Goal: Information Seeking & Learning: Learn about a topic

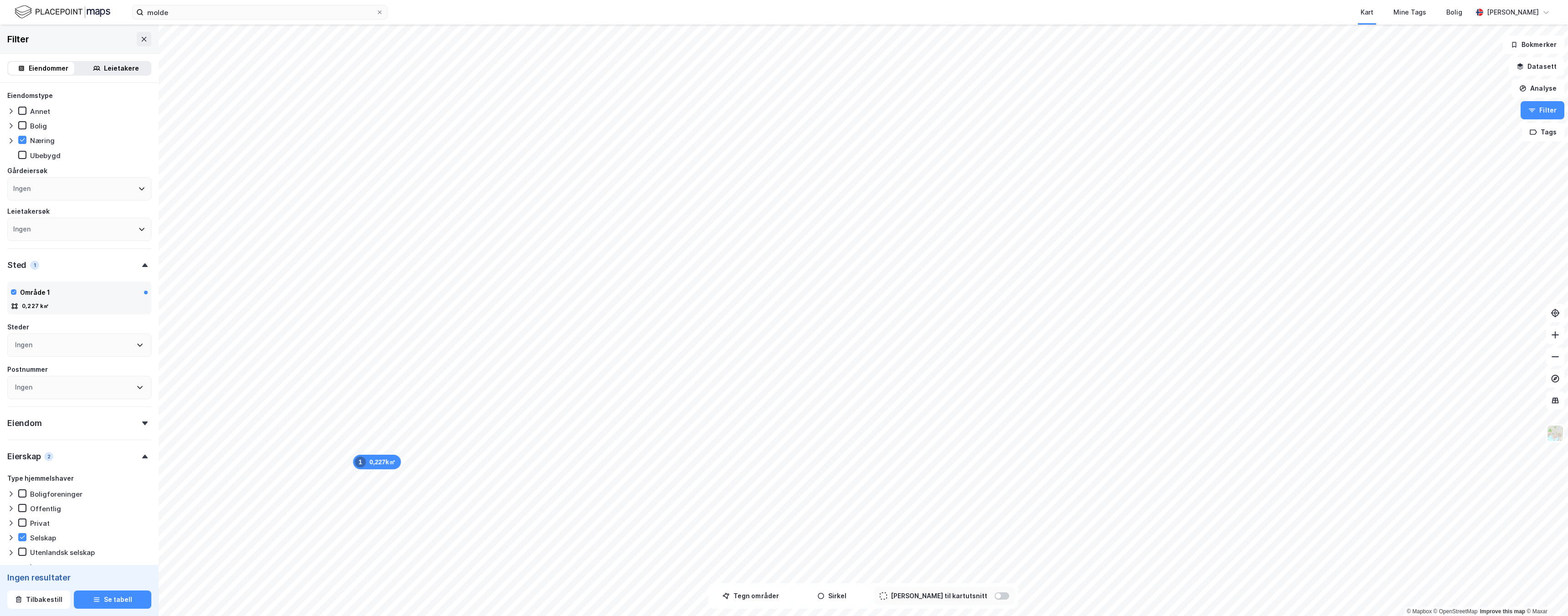
scroll to position [422, 0]
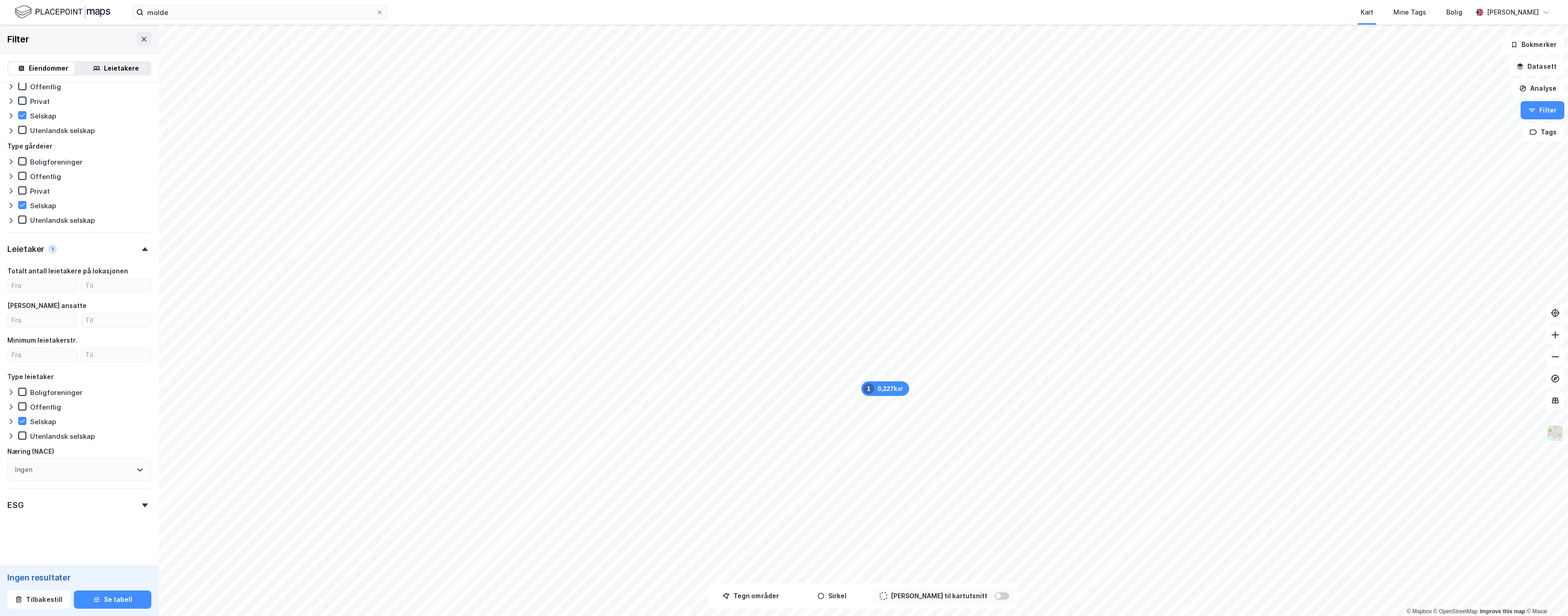
click at [104, 511] on div "ESG" at bounding box center [79, 502] width 144 height 26
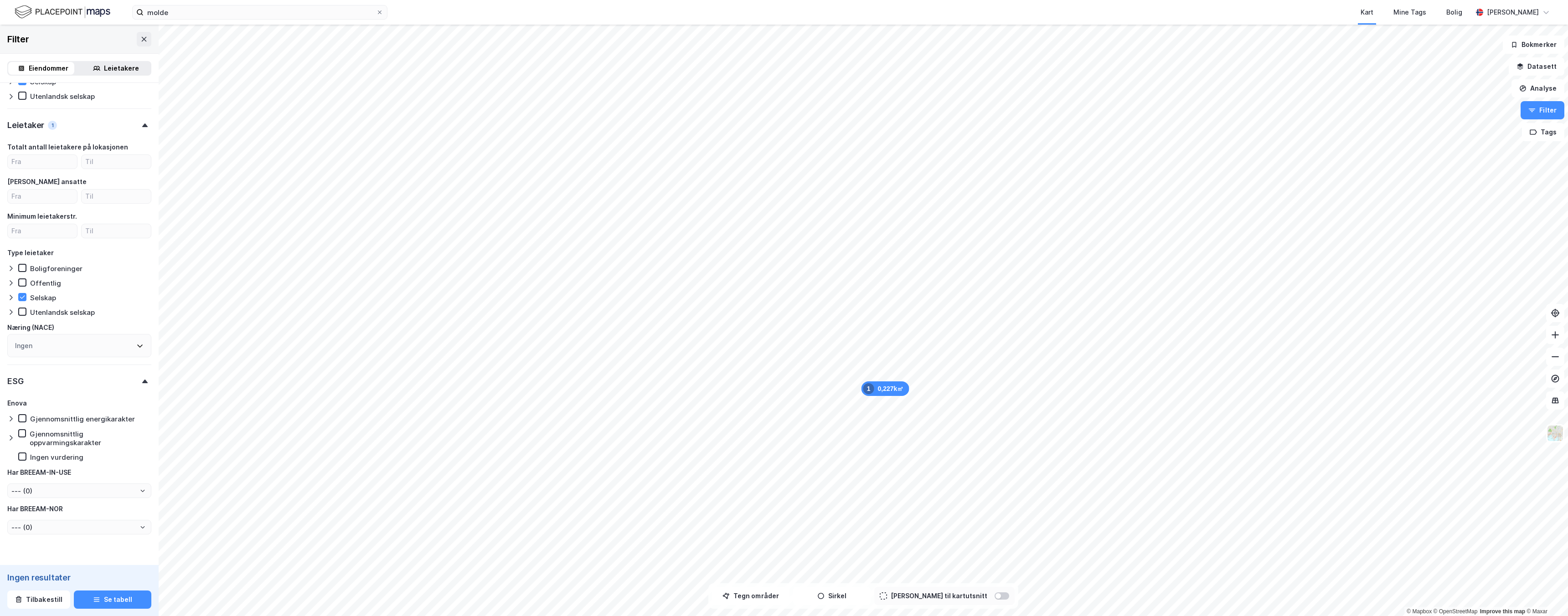
scroll to position [569, 0]
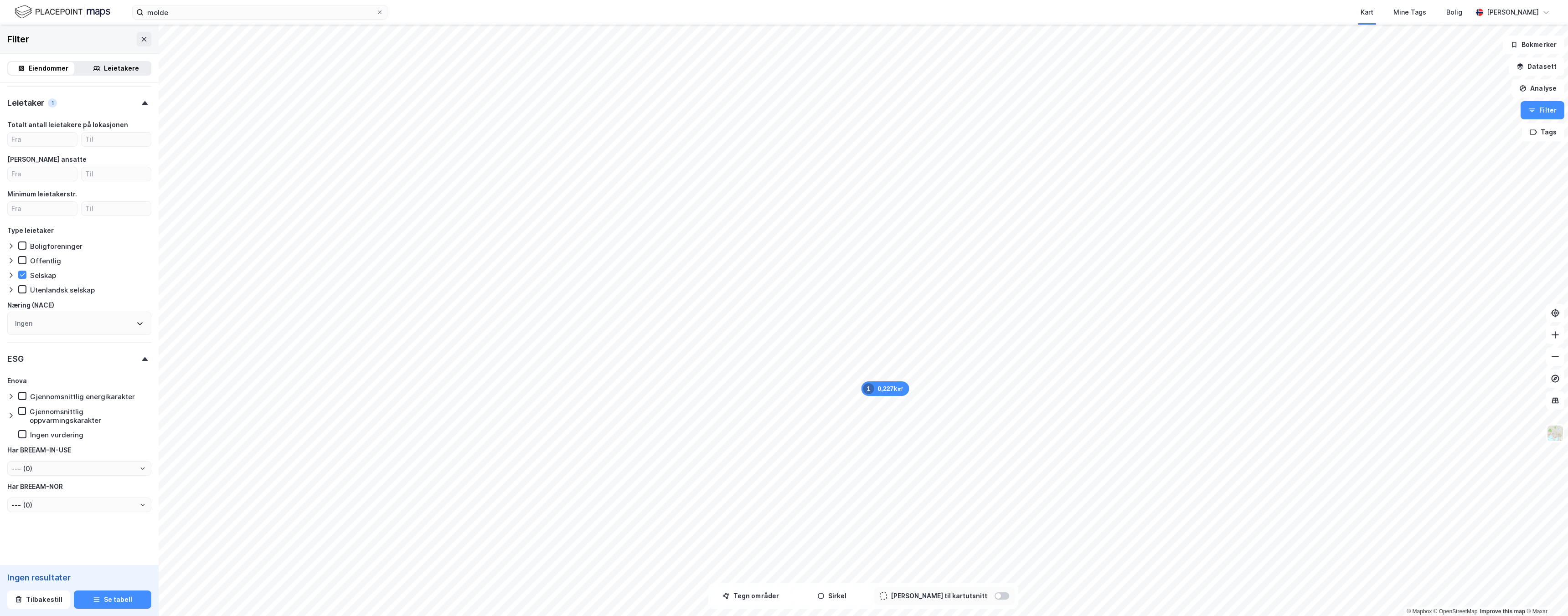
click at [112, 399] on div "Gjennomsnittlig energikarakter" at bounding box center [82, 397] width 105 height 9
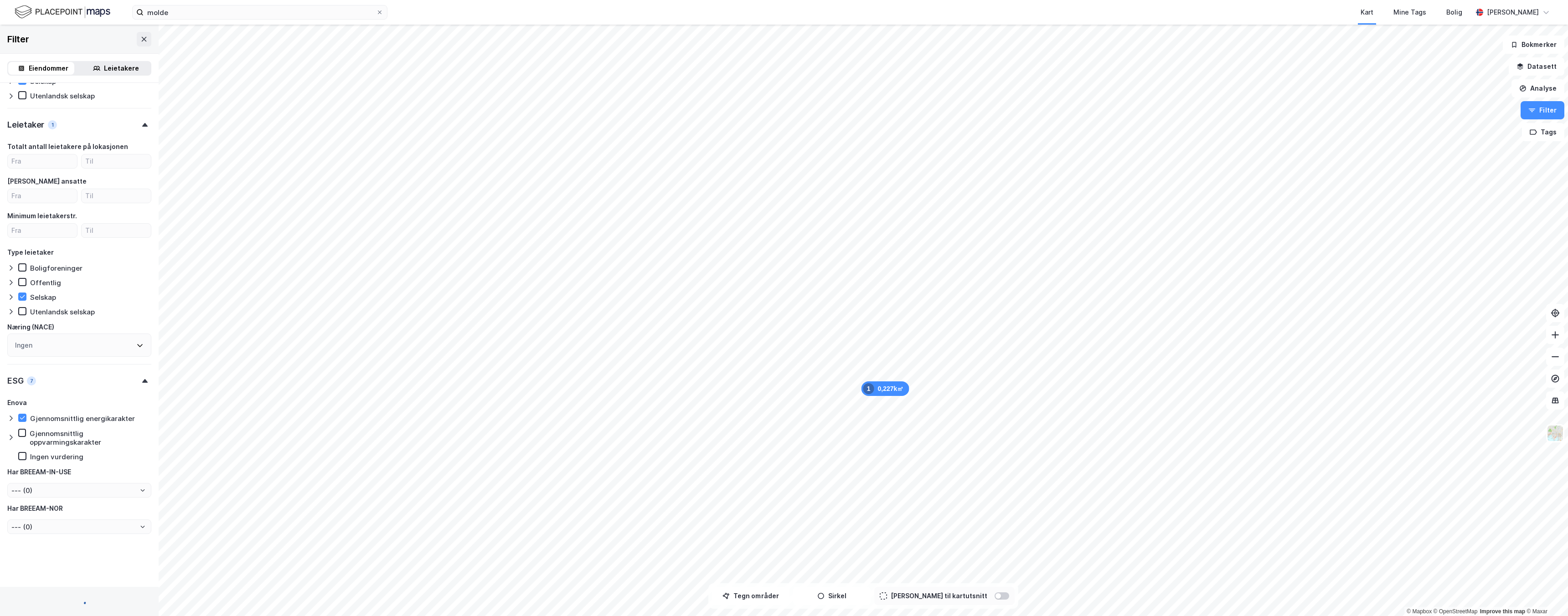
scroll to position [569, 0]
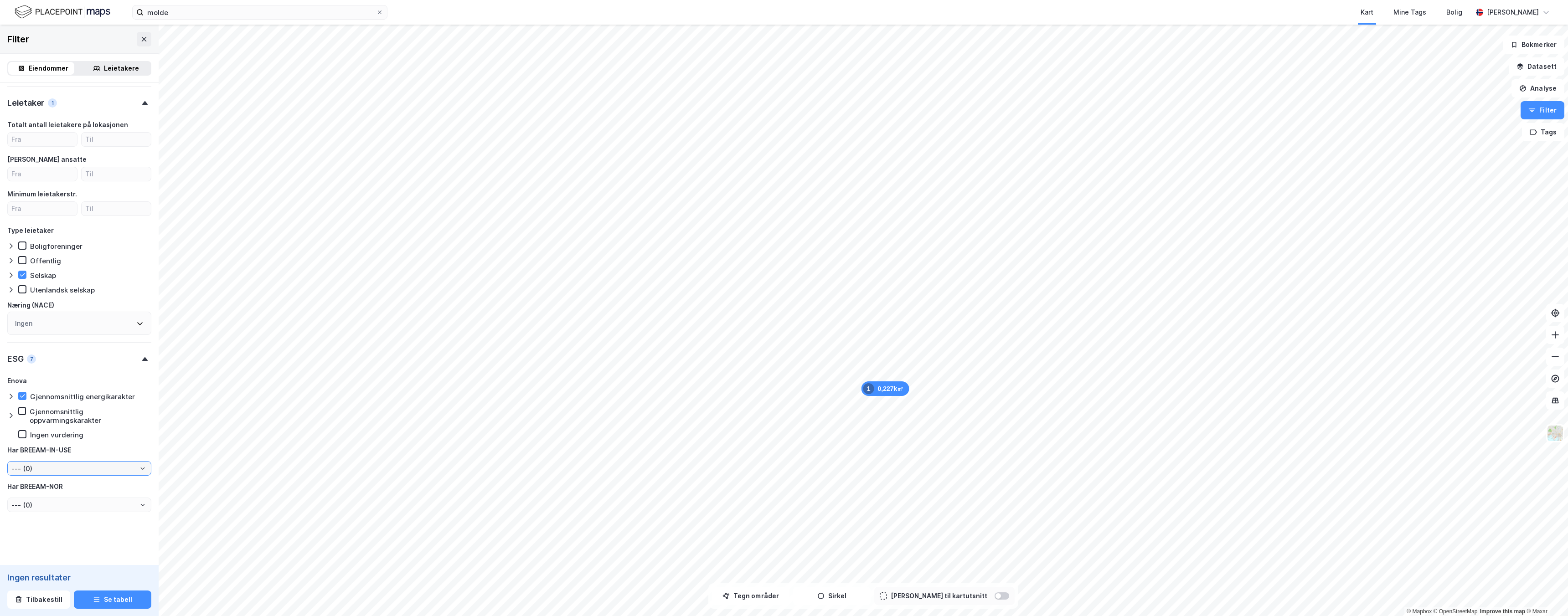
click at [108, 468] on input "--- (0)" at bounding box center [79, 469] width 143 height 13
click at [88, 505] on li "Ja (0)" at bounding box center [75, 501] width 137 height 17
type input "Ja (0)"
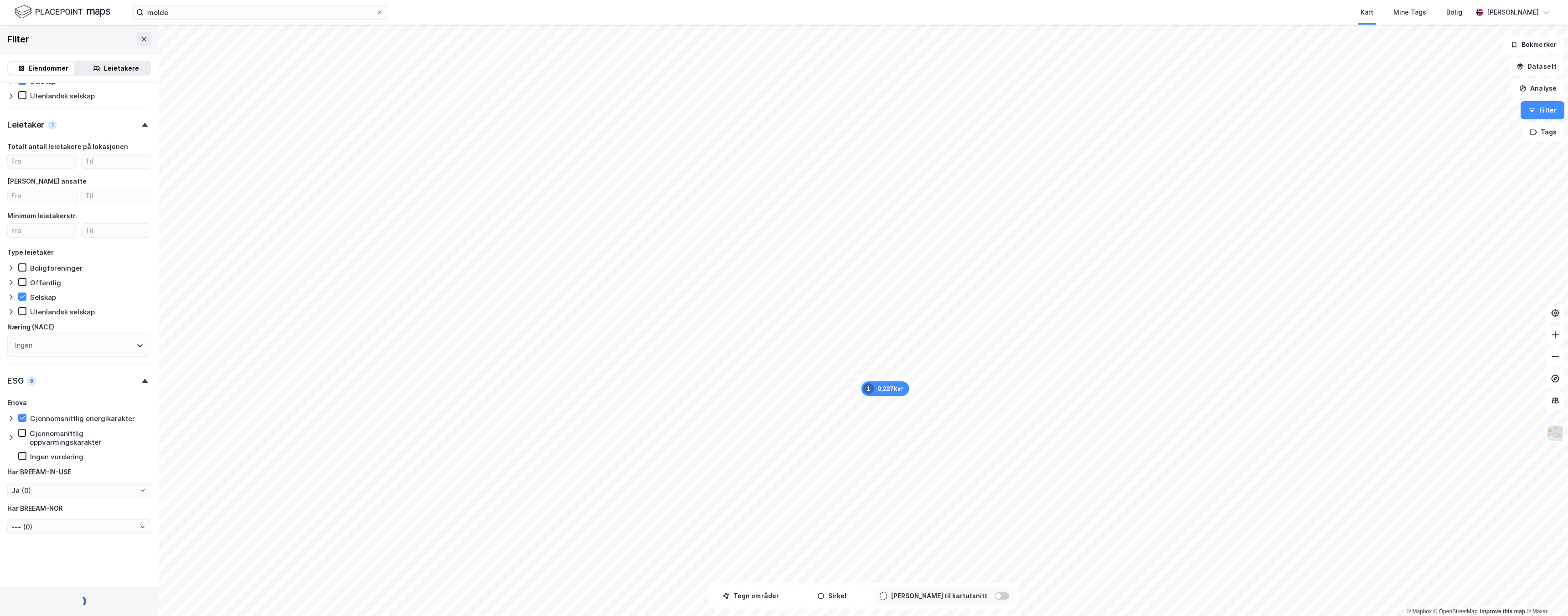
click at [86, 506] on div "Har BREEAM-NOR" at bounding box center [79, 509] width 144 height 11
click at [79, 533] on input "--- (0)" at bounding box center [79, 527] width 143 height 13
click at [57, 558] on li "Ja (0)" at bounding box center [75, 559] width 137 height 17
type input "Ja (0)"
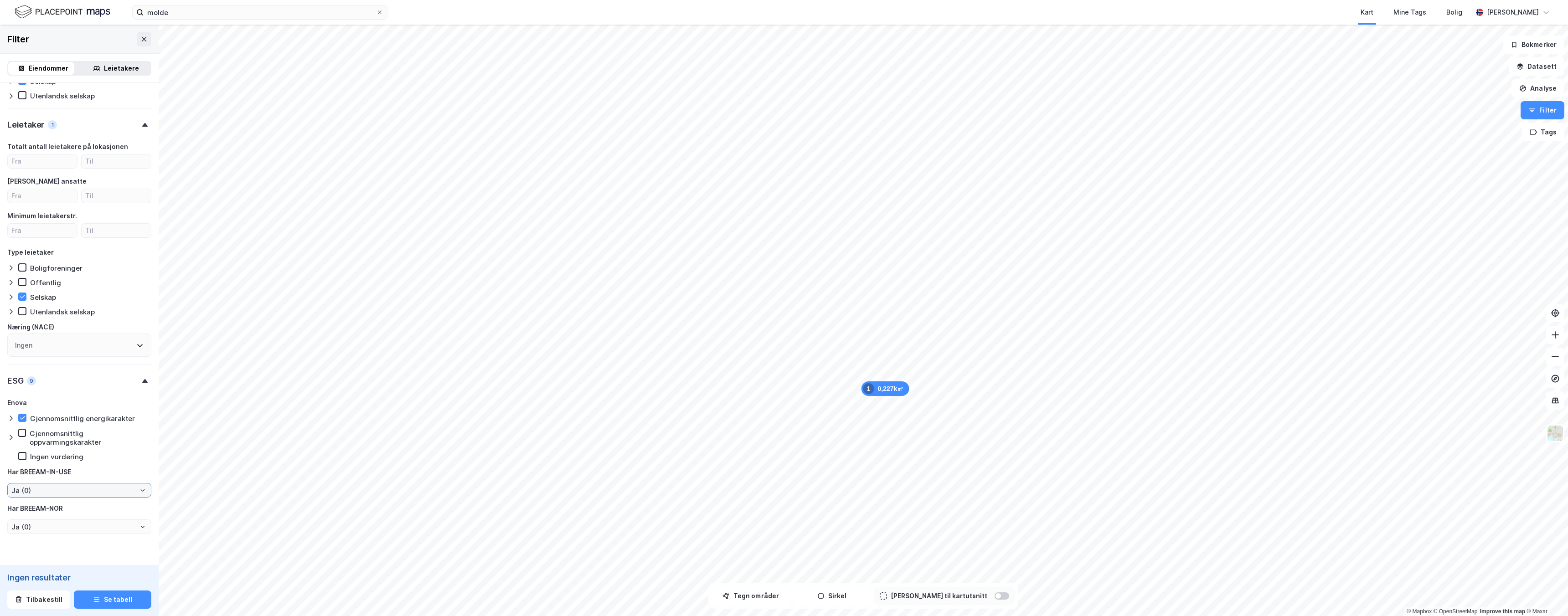
click at [96, 497] on input "Ja (0)" at bounding box center [79, 491] width 143 height 13
click at [81, 537] on li "Nei (0)" at bounding box center [75, 540] width 137 height 17
type input "Nei (0)"
click at [99, 491] on input "Nei (0)" at bounding box center [79, 491] width 143 height 13
click at [106, 602] on button "Se tabell" at bounding box center [112, 600] width 77 height 18
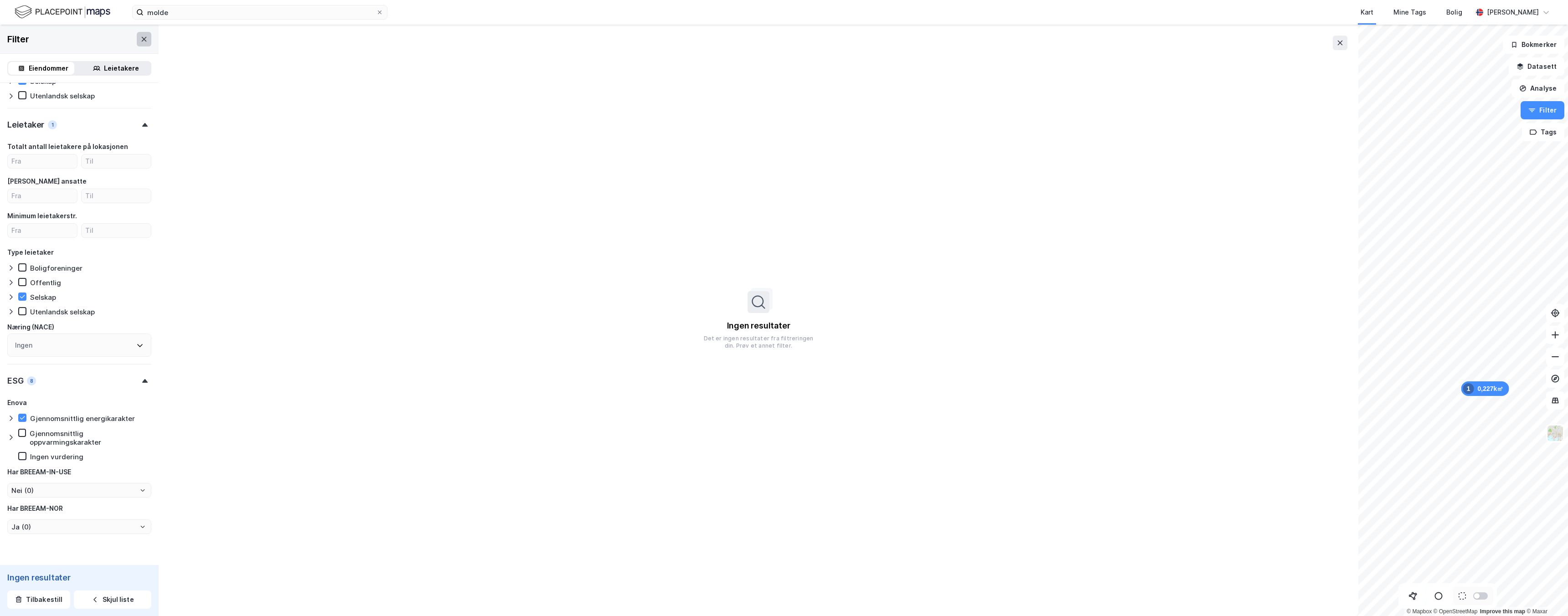
click at [137, 40] on button at bounding box center [144, 39] width 15 height 15
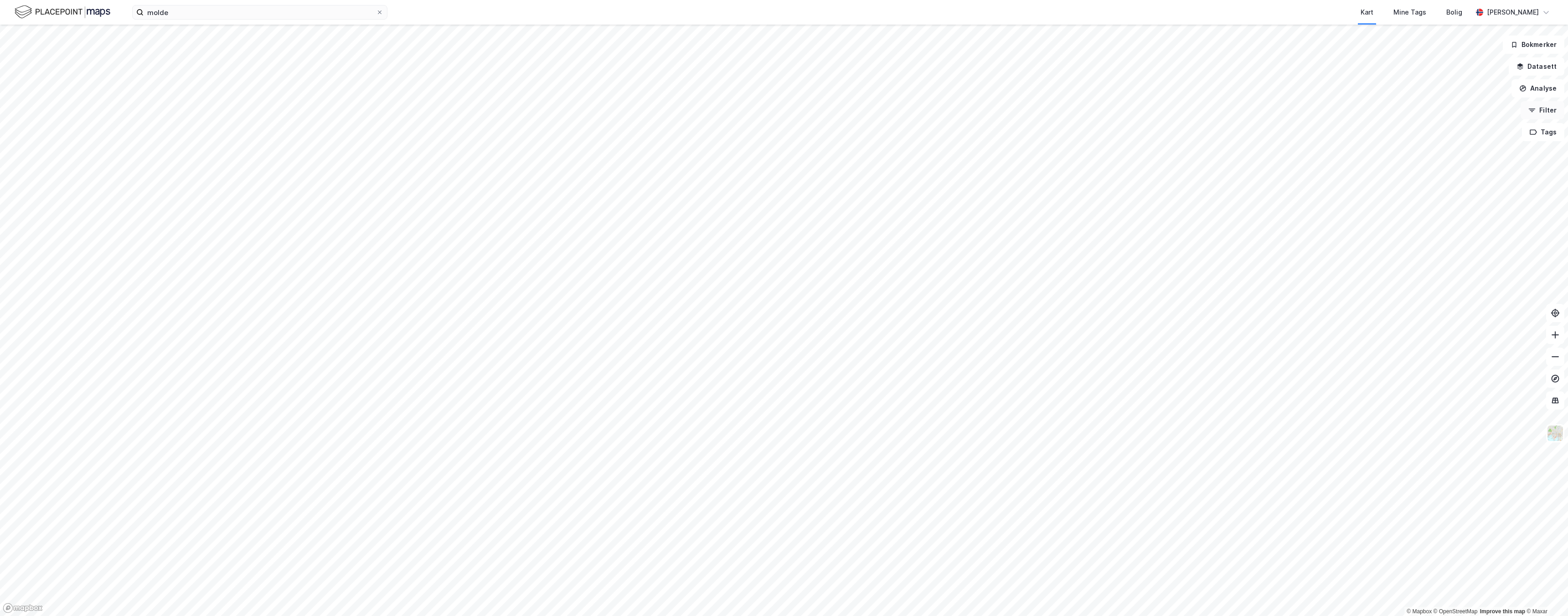
click at [1544, 110] on button "Filter" at bounding box center [1542, 110] width 44 height 18
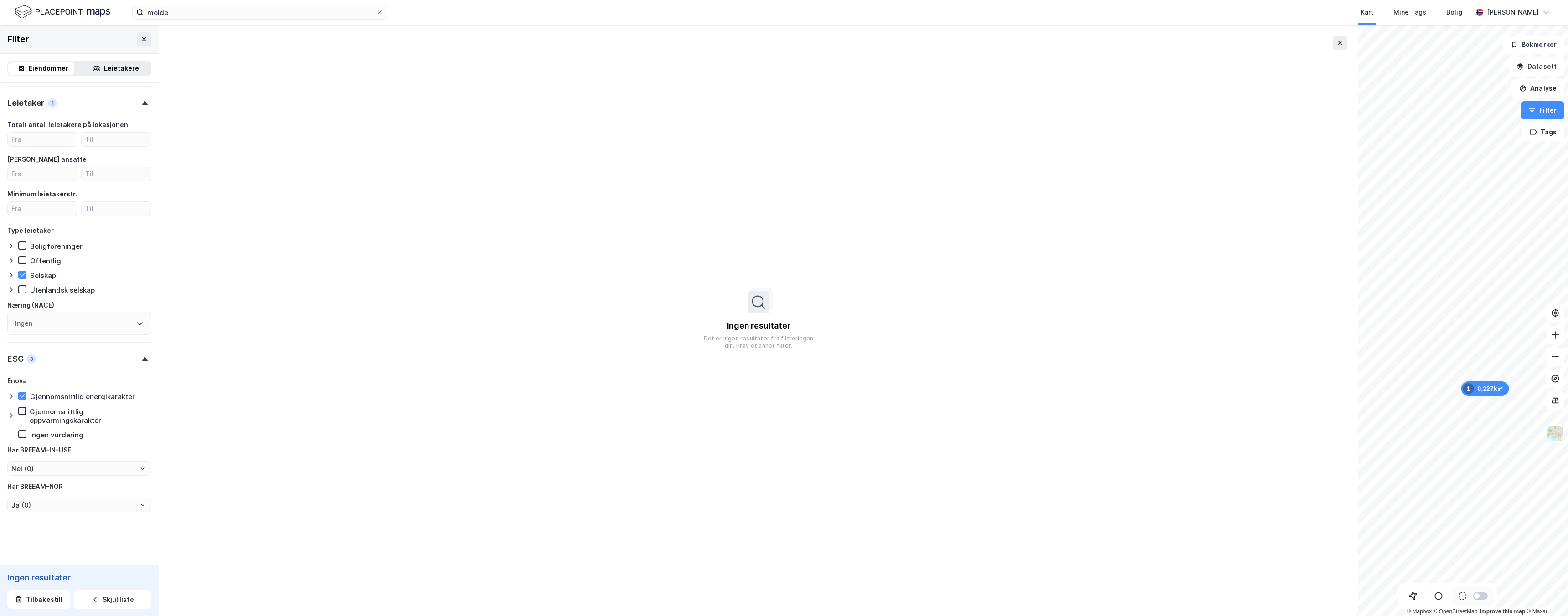
scroll to position [568, 0]
click at [60, 319] on div "Ingen" at bounding box center [79, 324] width 144 height 23
click at [60, 433] on div "D - Elektrisitets-, gass-, damp- og varmtvannsforsyning" at bounding box center [74, 431] width 97 height 11
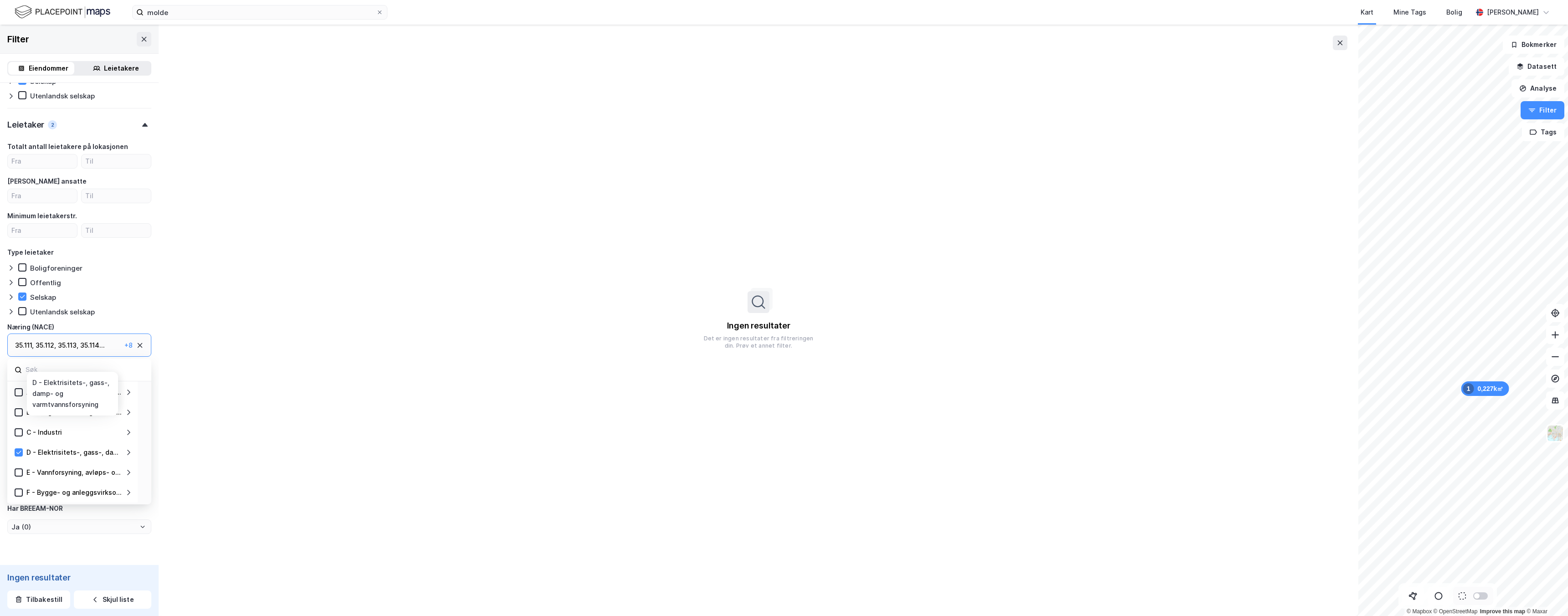
scroll to position [568, 0]
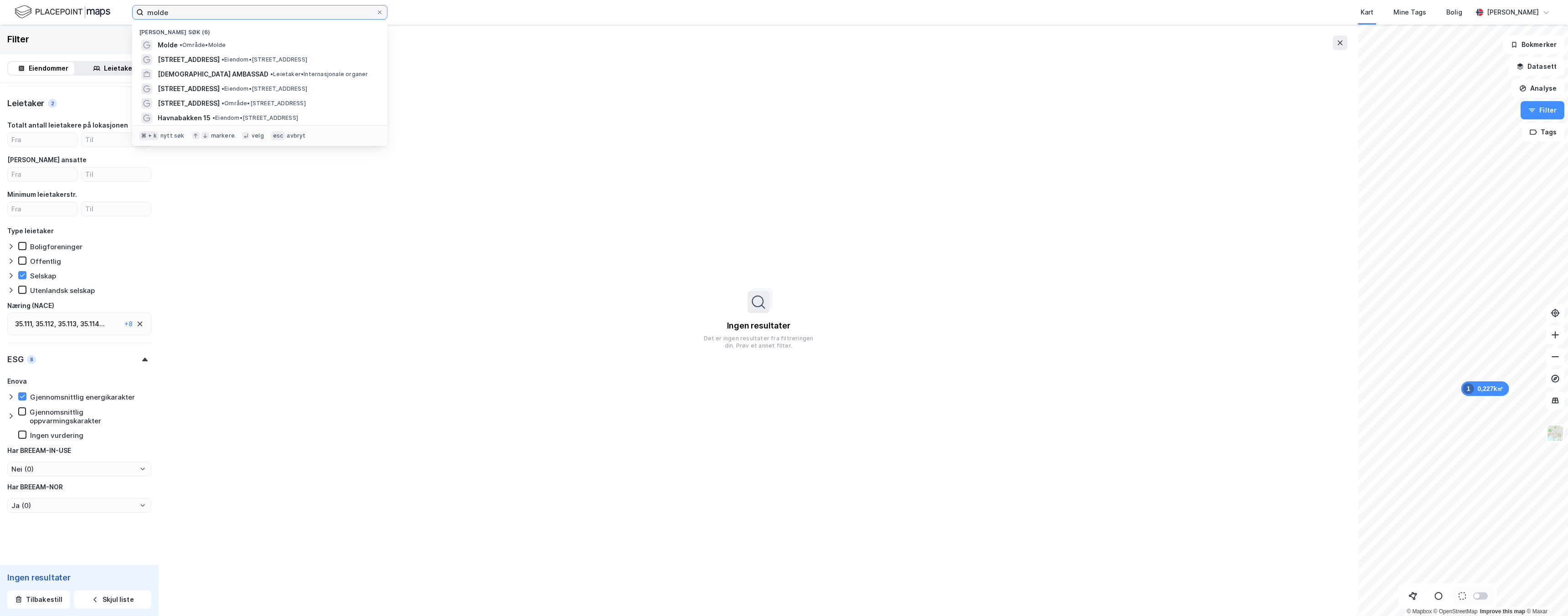
click at [217, 10] on input "molde" at bounding box center [260, 12] width 233 height 13
click at [220, 41] on div "Molde • Område • [GEOGRAPHIC_DATA]" at bounding box center [268, 45] width 220 height 11
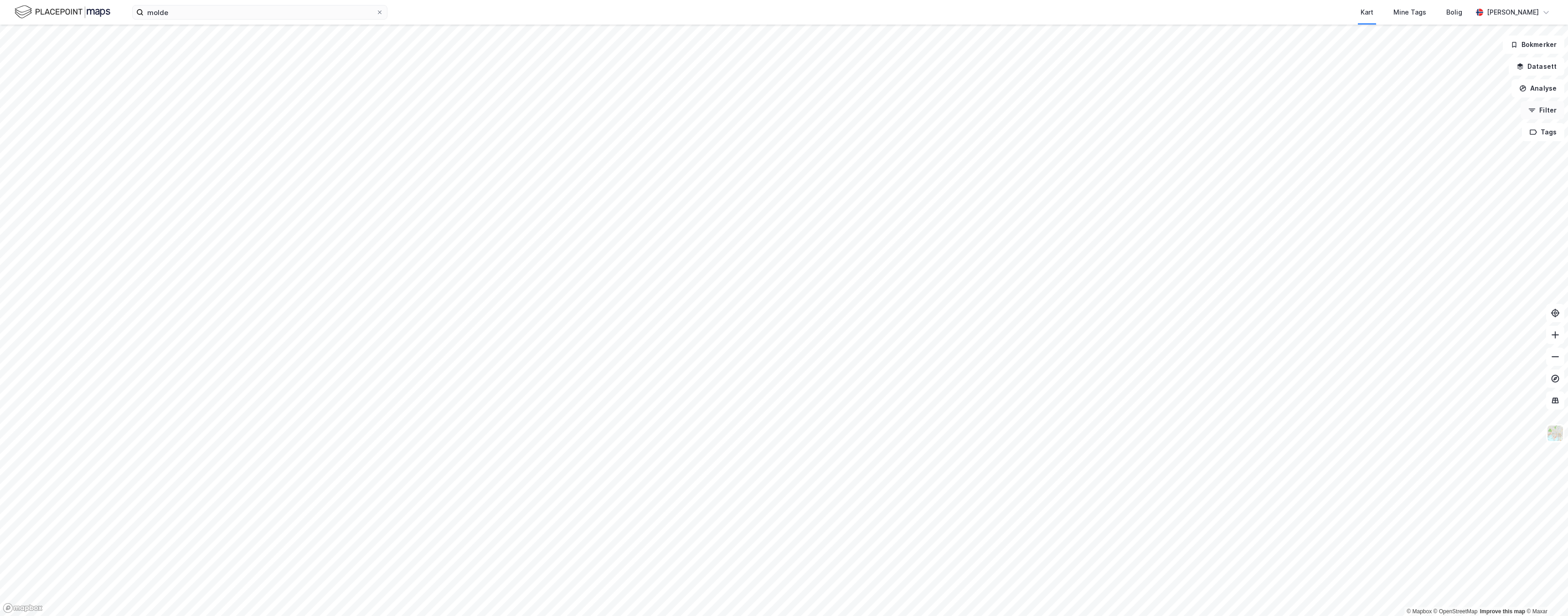
click at [1551, 111] on button "Filter" at bounding box center [1542, 110] width 44 height 18
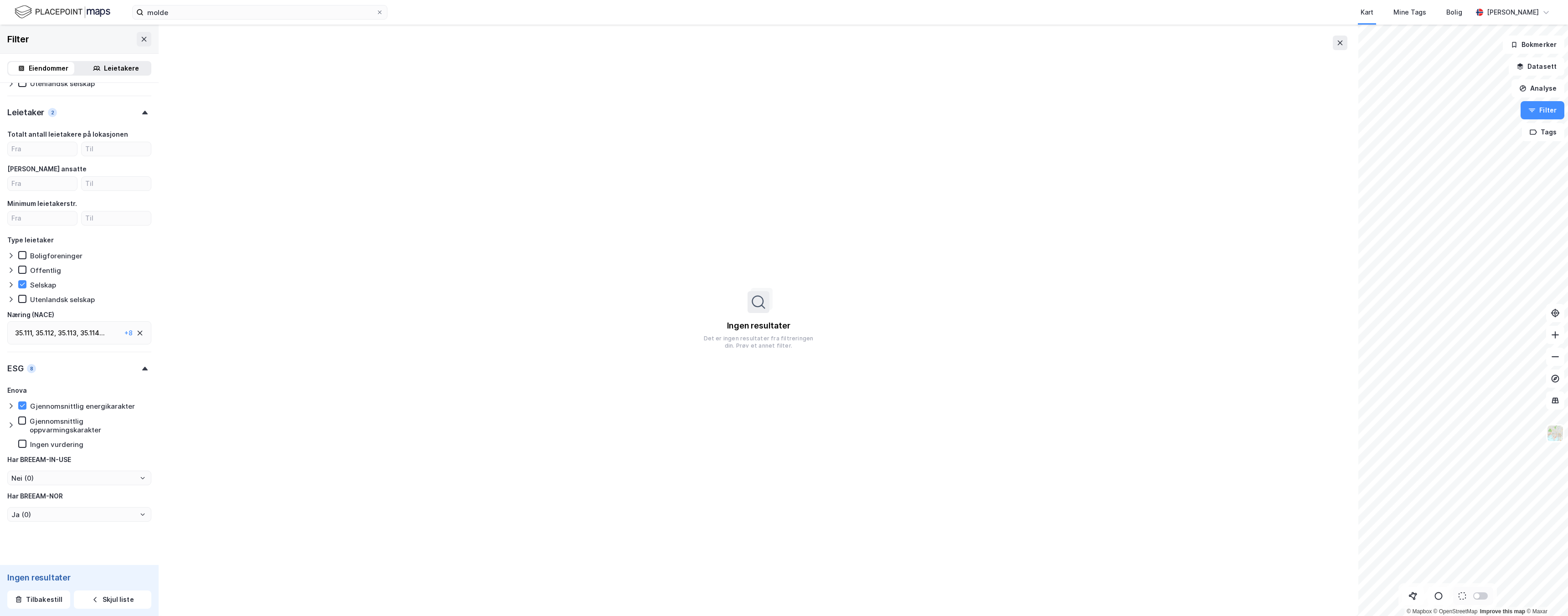
scroll to position [569, 0]
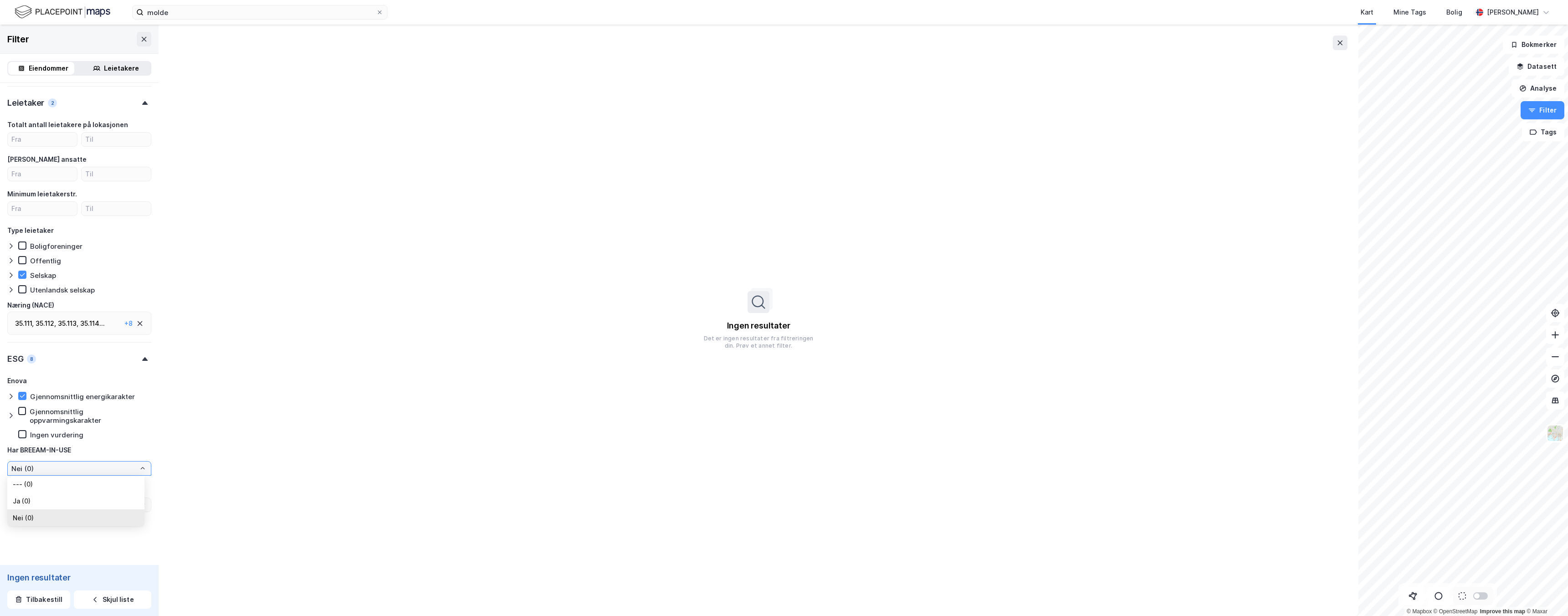
click at [104, 466] on input "Nei (0)" at bounding box center [79, 469] width 143 height 13
click at [139, 366] on div "ESG 8" at bounding box center [79, 355] width 144 height 26
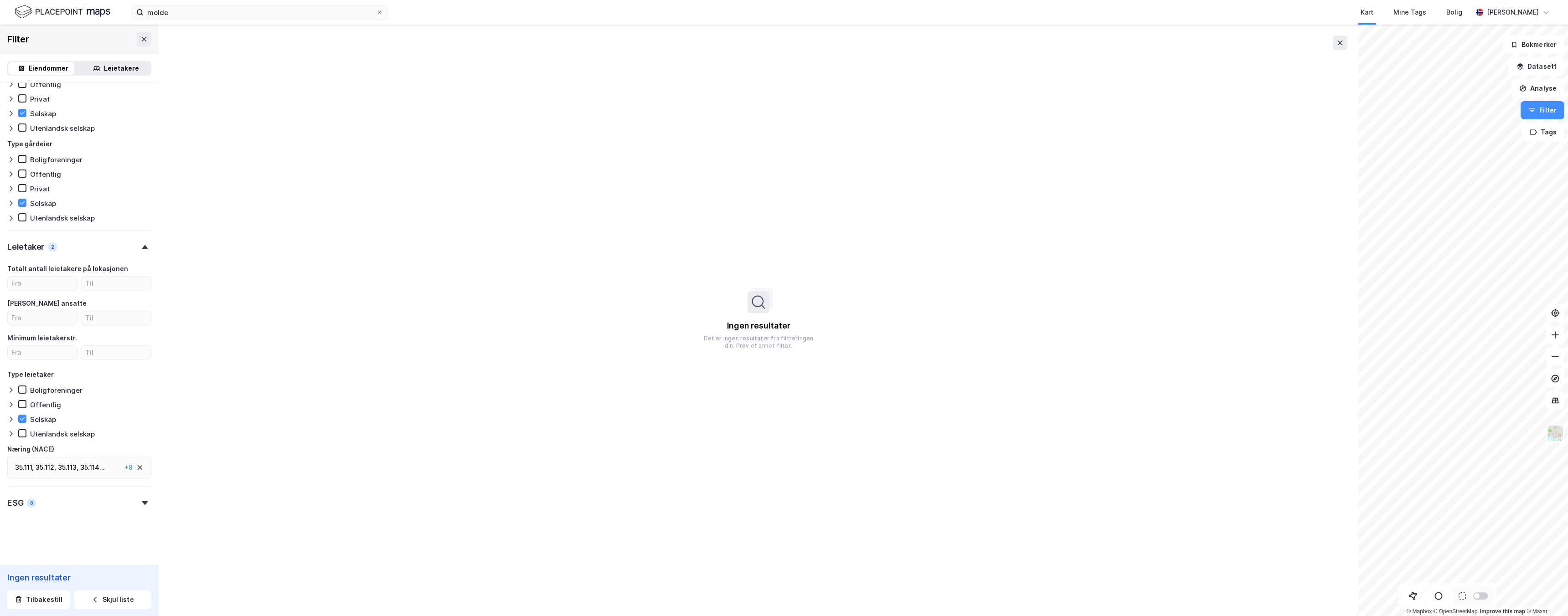
scroll to position [424, 0]
click at [784, 307] on div "Ingen resultater Det er ingen resultater fra filtreringen din. Prøv et annet fi…" at bounding box center [758, 321] width 117 height 58
click at [136, 469] on icon at bounding box center [140, 467] width 7 height 7
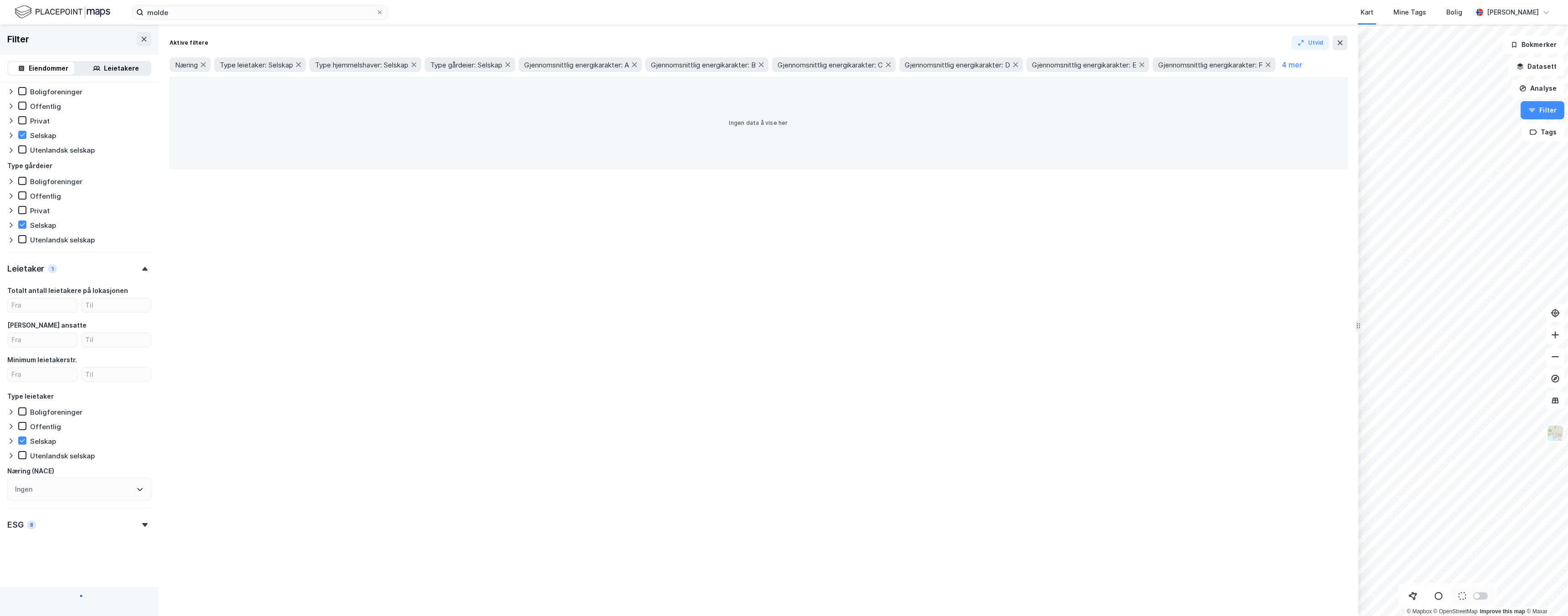
scroll to position [424, 0]
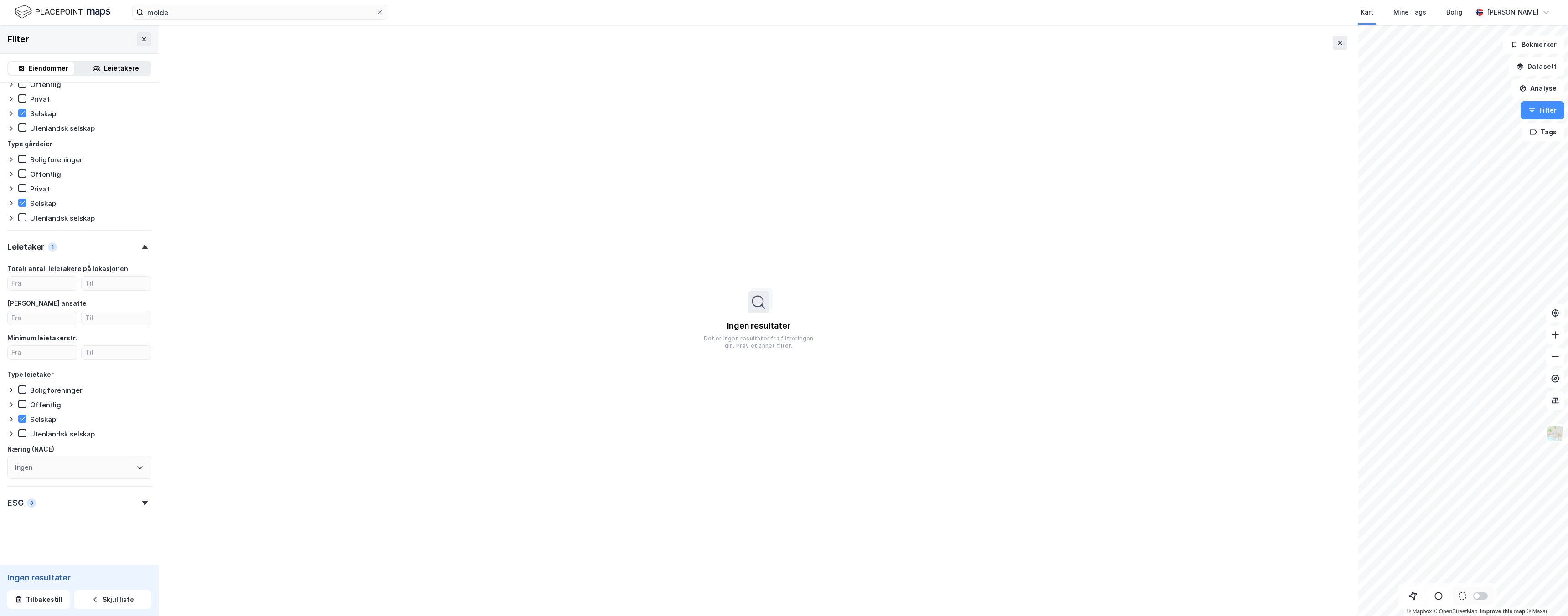
click at [134, 468] on div "Næring ([PERSON_NAME]) Ingen" at bounding box center [79, 461] width 144 height 35
click at [148, 423] on div "Eiendomstype [PERSON_NAME] Næring Ubebygd Gårdeiersøk Ingen Leietakersøk Ingen …" at bounding box center [79, 111] width 159 height 906
click at [89, 504] on div "ESG 8" at bounding box center [79, 499] width 144 height 26
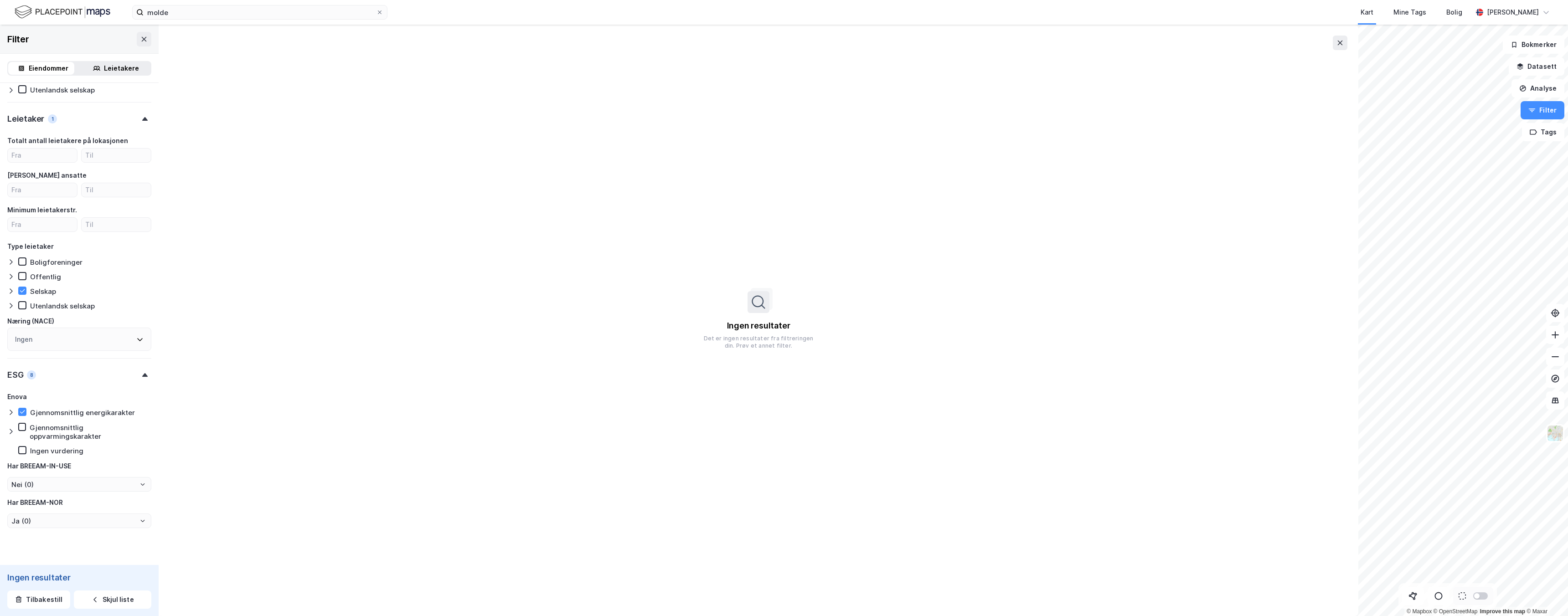
scroll to position [558, 0]
click at [32, 409] on div "Gjennomsnittlig energikarakter" at bounding box center [82, 407] width 105 height 9
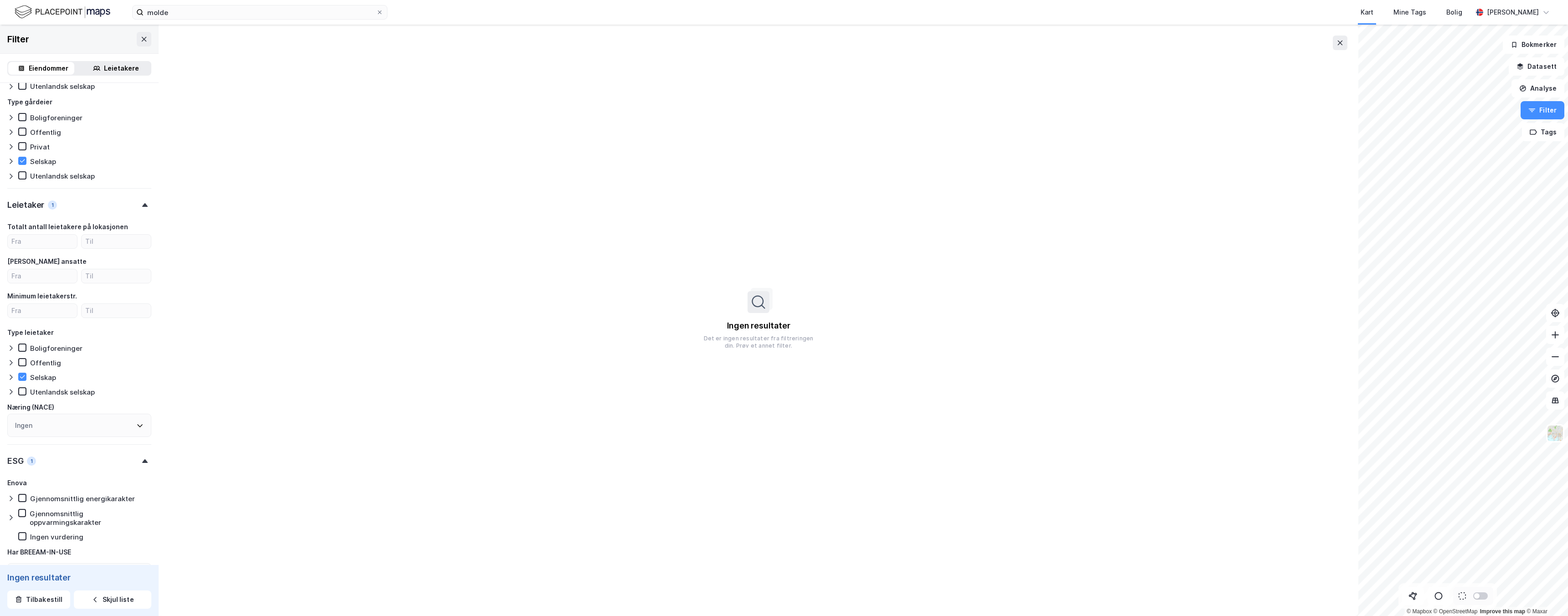
scroll to position [464, 0]
click at [142, 465] on icon at bounding box center [145, 463] width 5 height 4
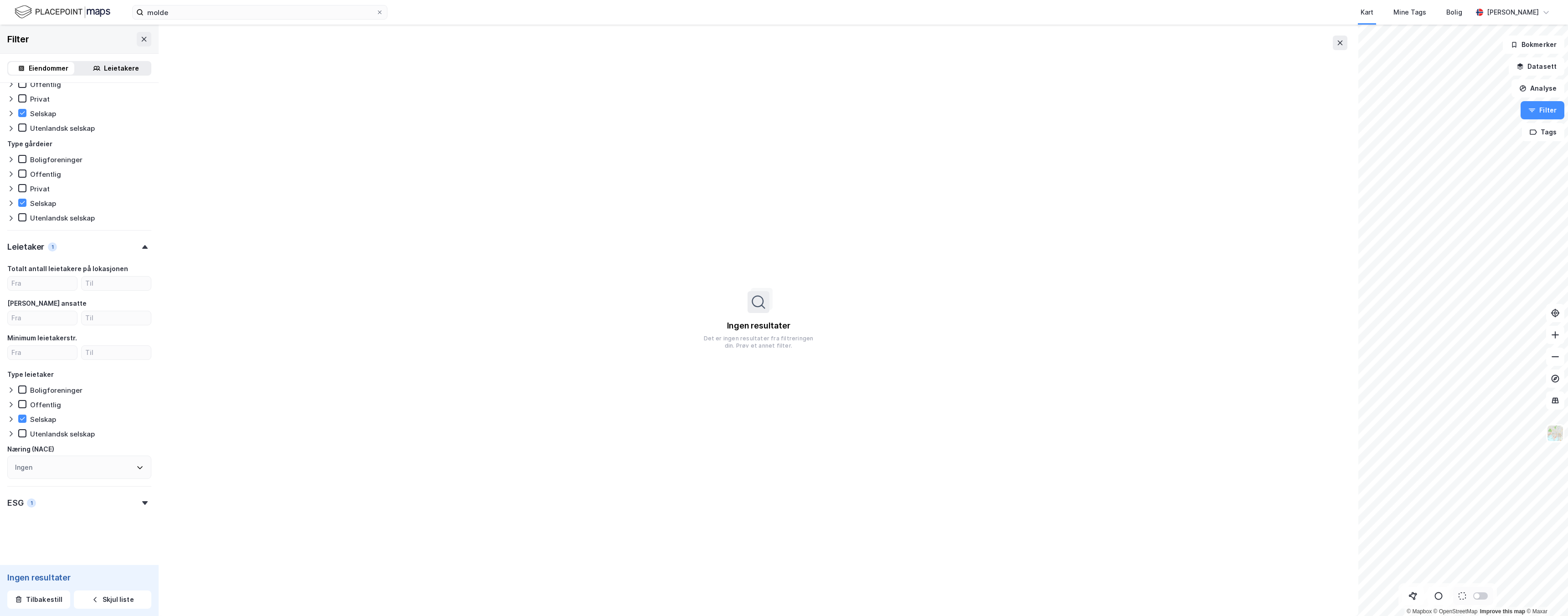
click at [139, 502] on div at bounding box center [145, 503] width 13 height 4
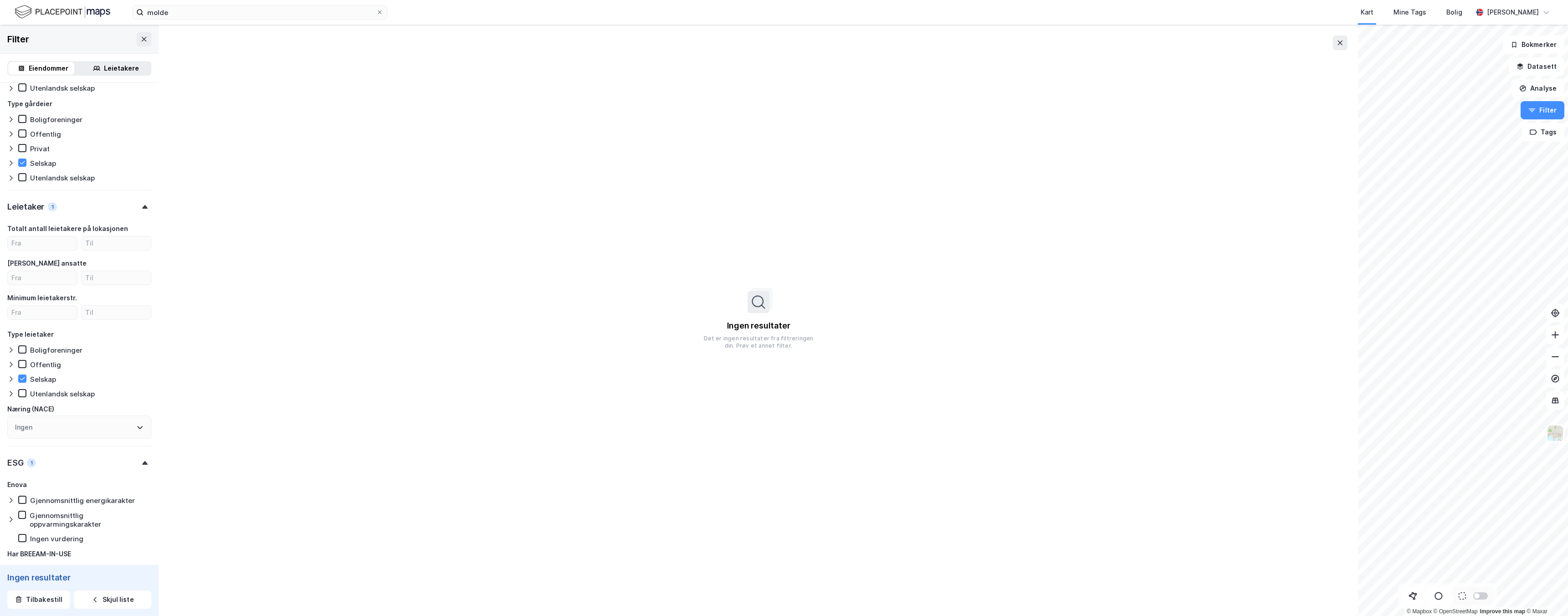
scroll to position [569, 0]
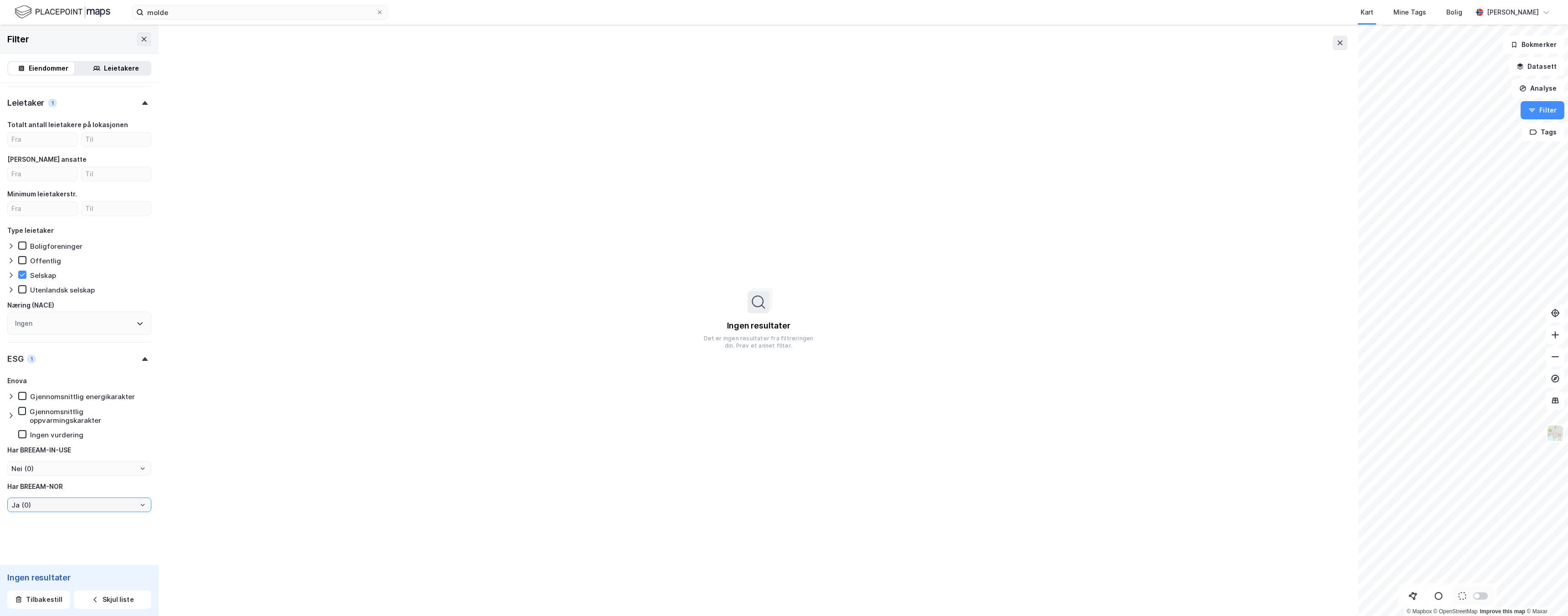
click at [97, 507] on input "Ja (0)" at bounding box center [79, 505] width 143 height 13
click at [86, 520] on li "--- (0)" at bounding box center [75, 521] width 137 height 17
type input "--- (0)"
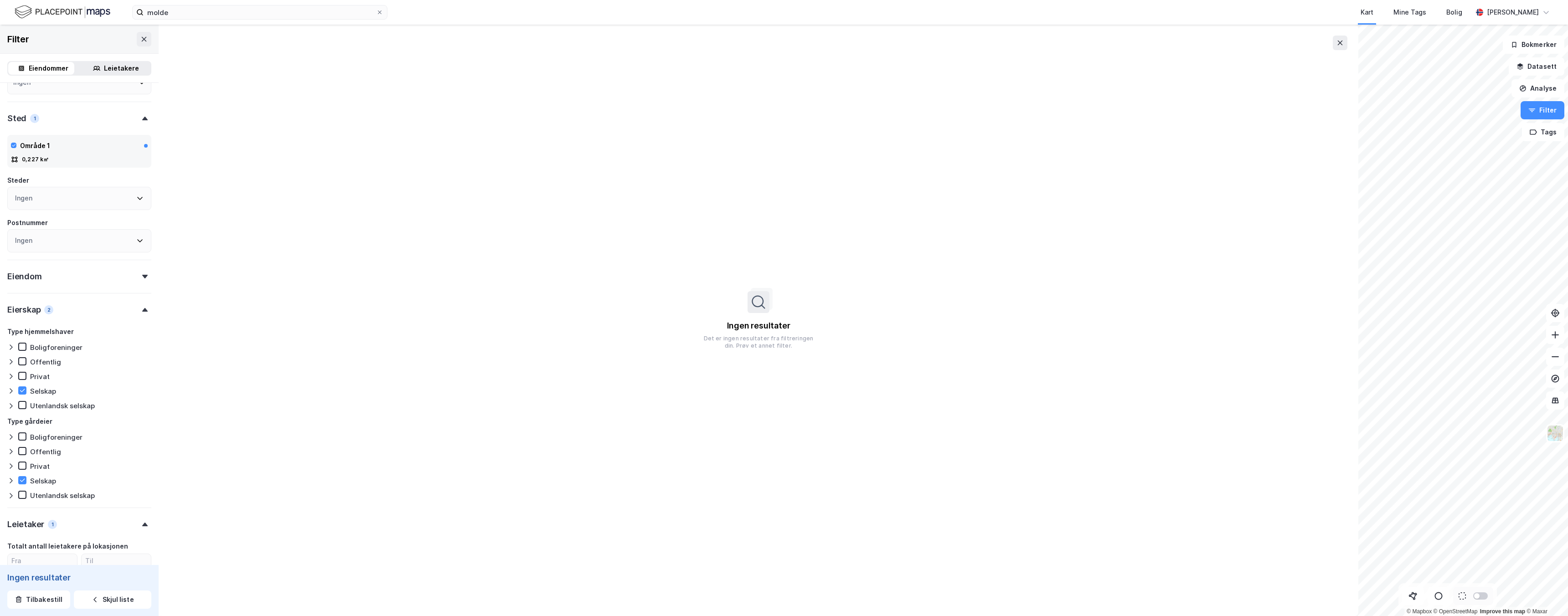
scroll to position [114, 0]
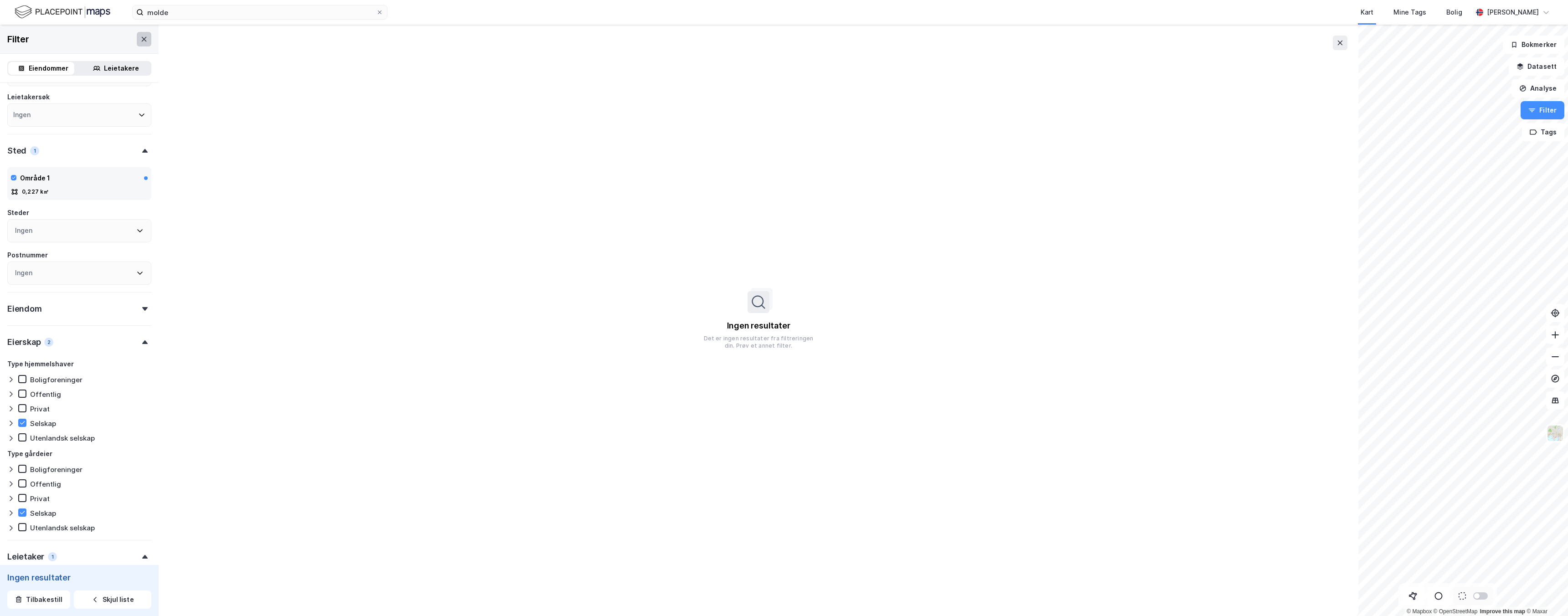
click at [137, 43] on button at bounding box center [144, 39] width 15 height 15
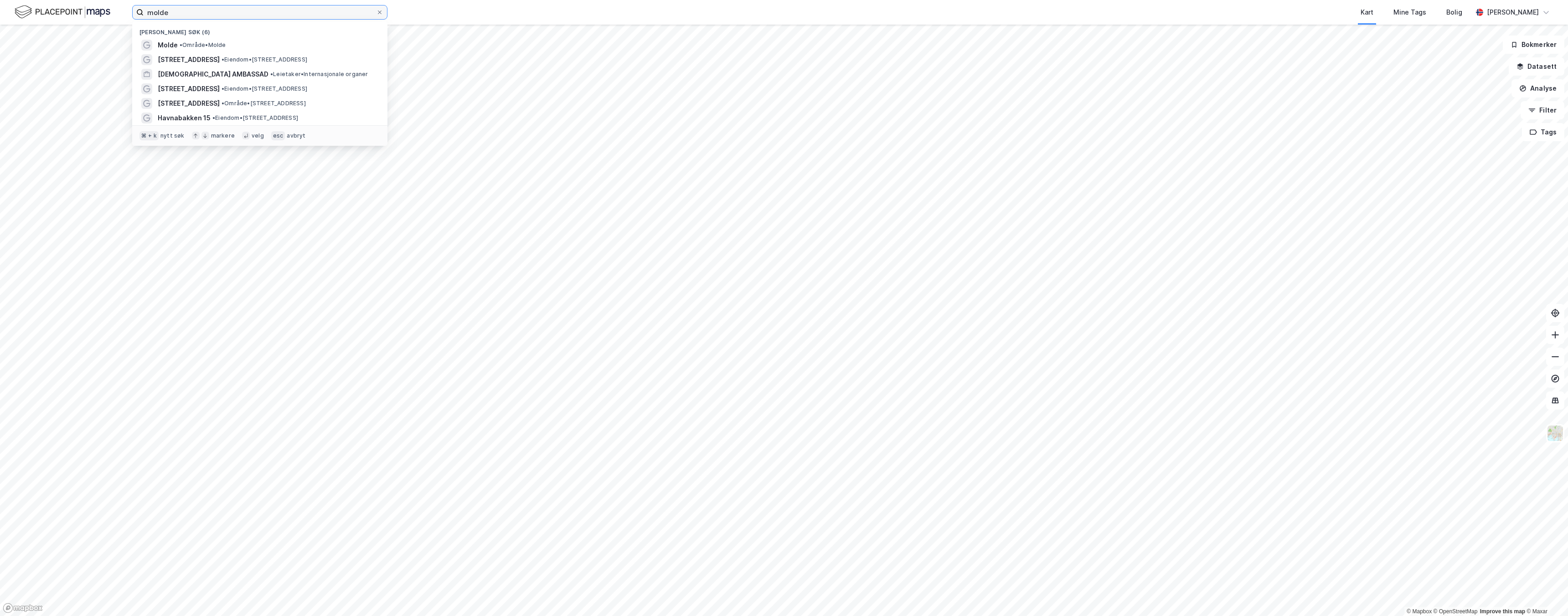
click at [194, 15] on input "molde" at bounding box center [260, 12] width 233 height 13
click at [183, 41] on span "•" at bounding box center [181, 44] width 2 height 7
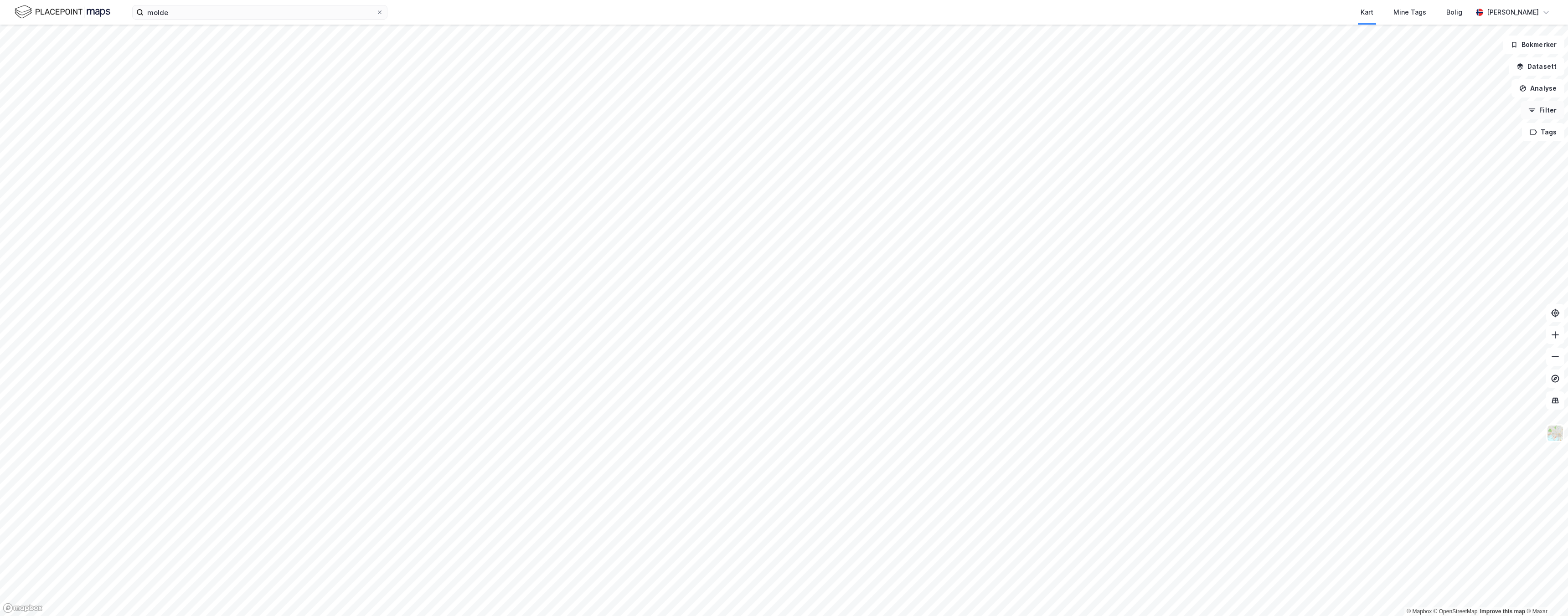
click at [1546, 113] on button "Filter" at bounding box center [1542, 110] width 44 height 18
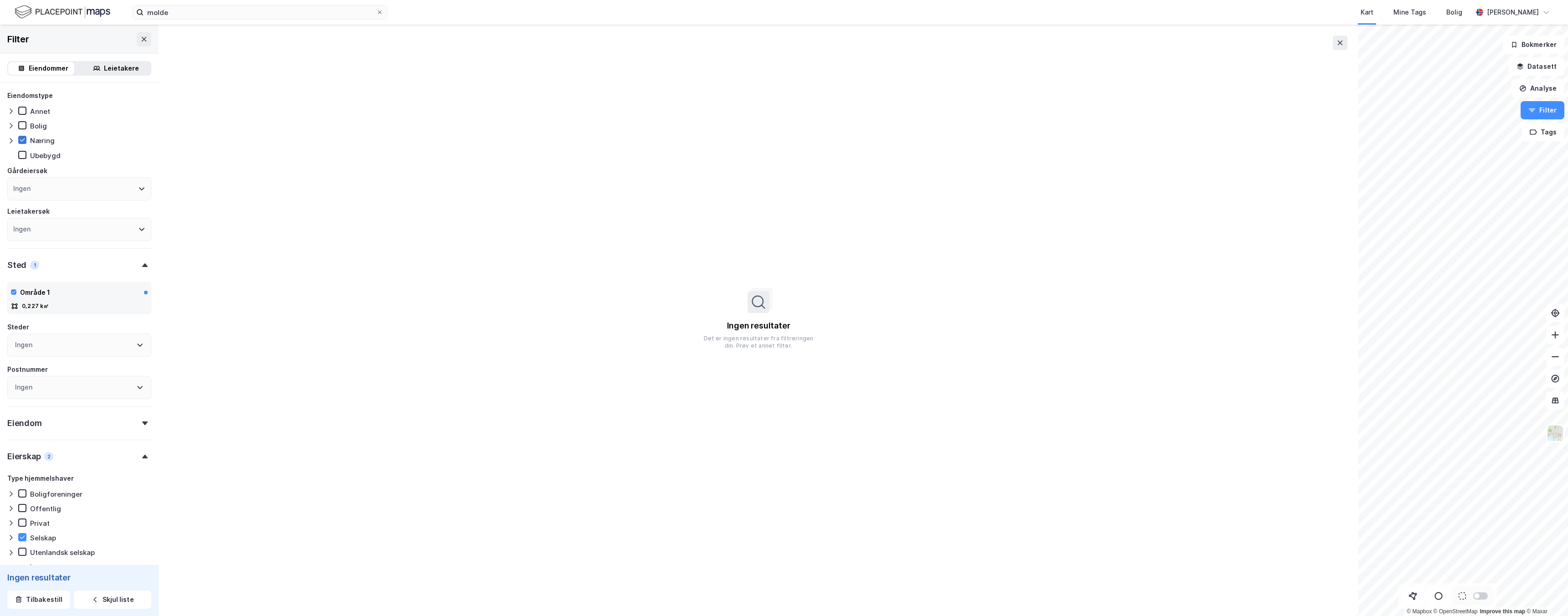
click at [25, 139] on icon at bounding box center [22, 140] width 6 height 6
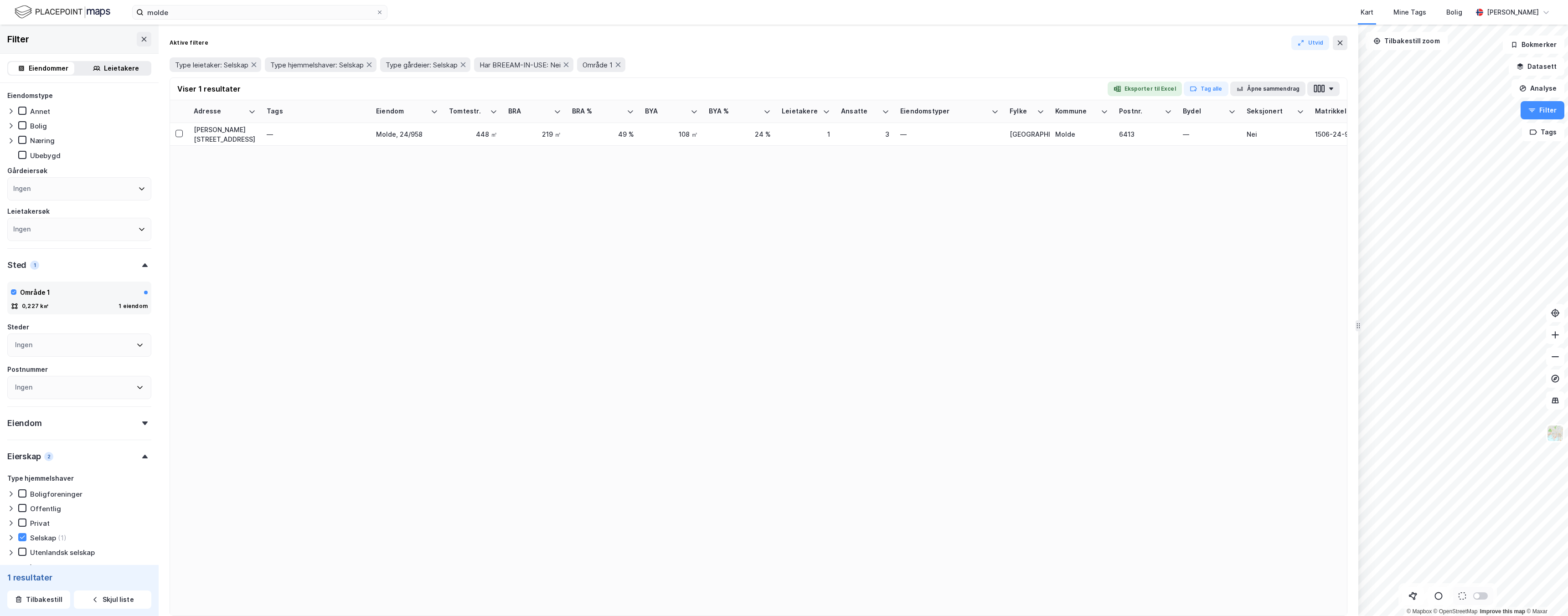
click at [108, 74] on div "Eiendommer Leietakere" at bounding box center [79, 68] width 144 height 15
click at [110, 69] on div "Leietakere" at bounding box center [122, 68] width 35 height 11
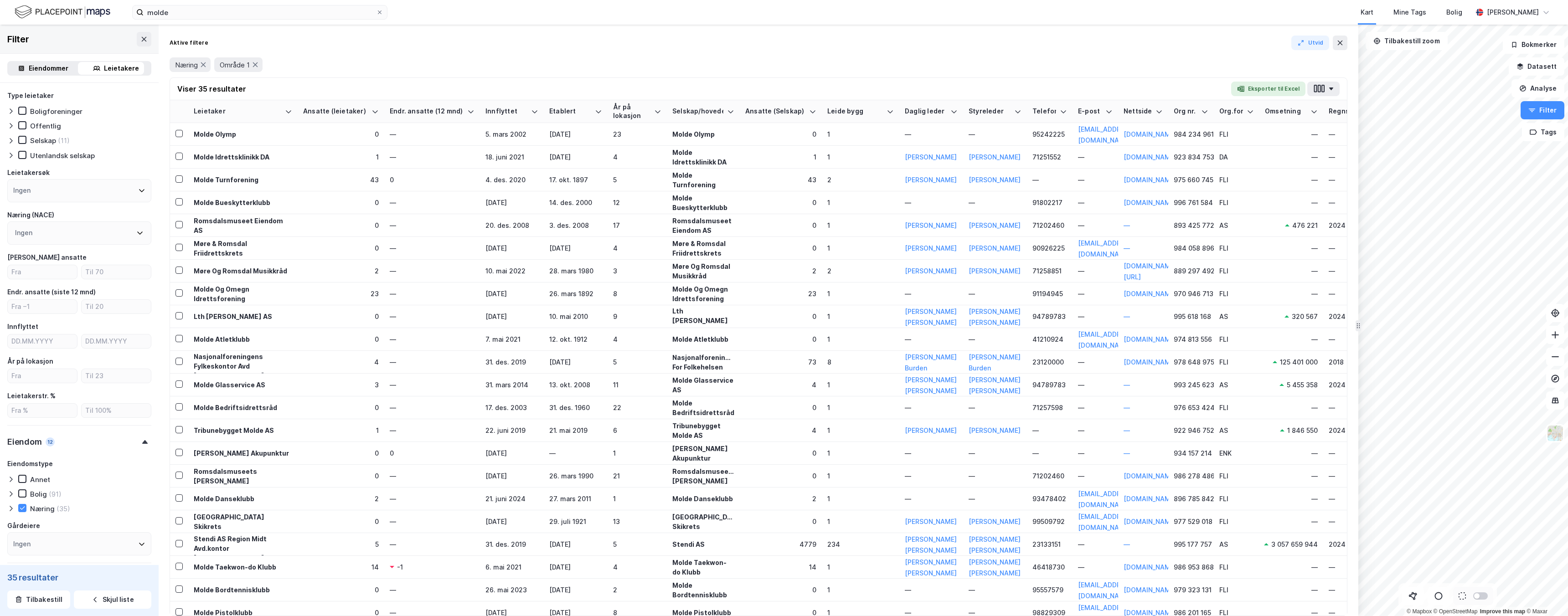
click at [29, 63] on div "Eiendommer" at bounding box center [48, 68] width 40 height 11
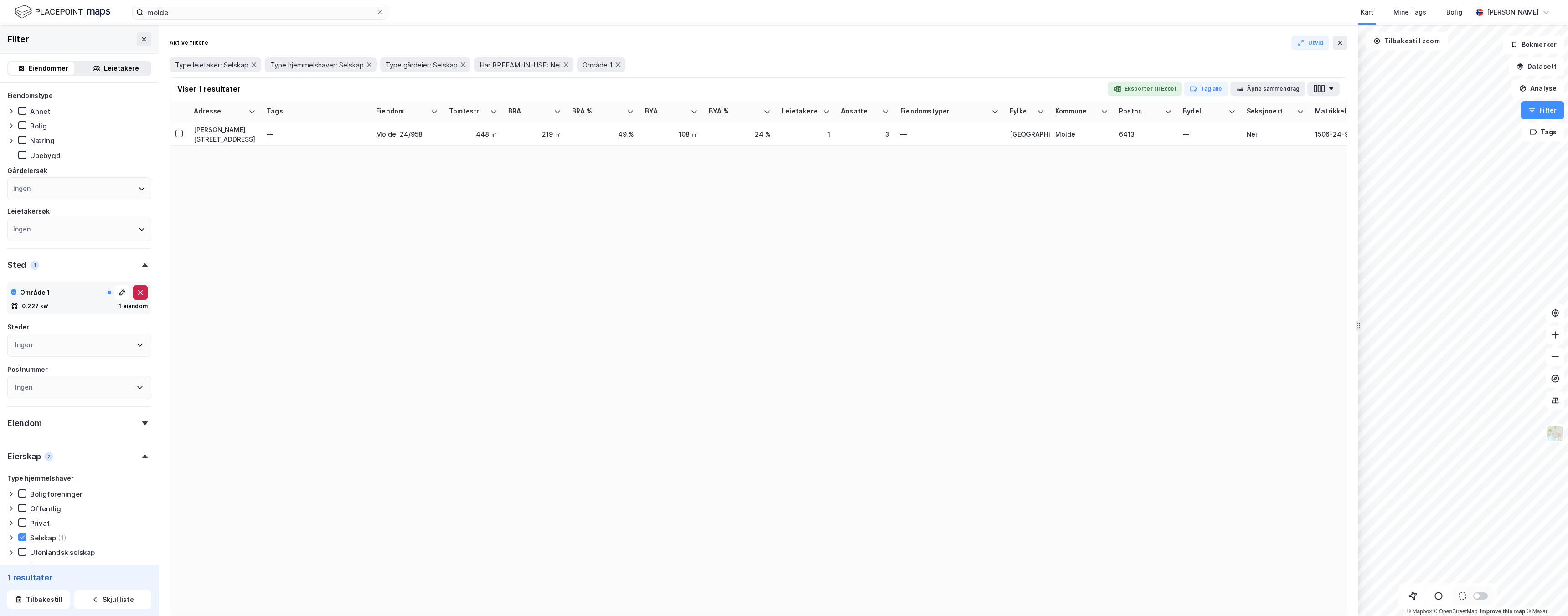
click at [136, 296] on button at bounding box center [141, 293] width 15 height 15
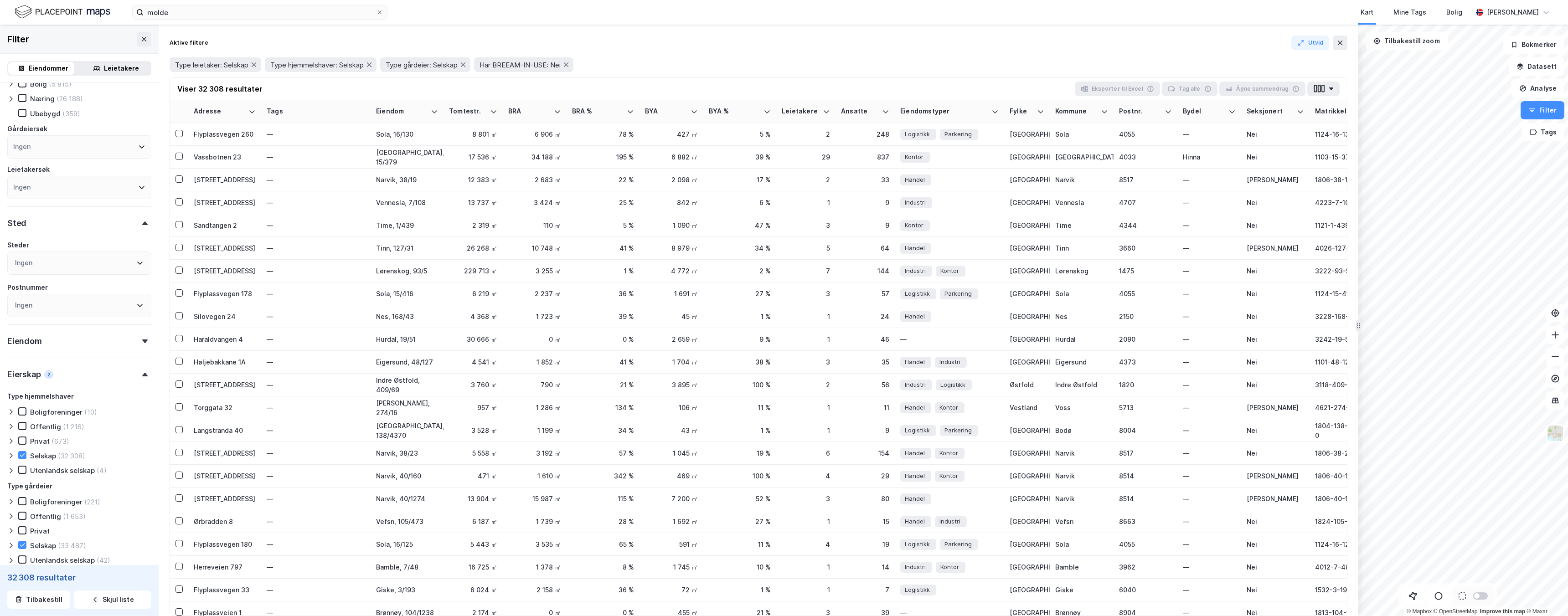
scroll to position [58, 0]
click at [142, 324] on icon at bounding box center [145, 326] width 5 height 4
click at [96, 336] on div "Inkluder ikke tinglyste eiendommer" at bounding box center [77, 335] width 117 height 9
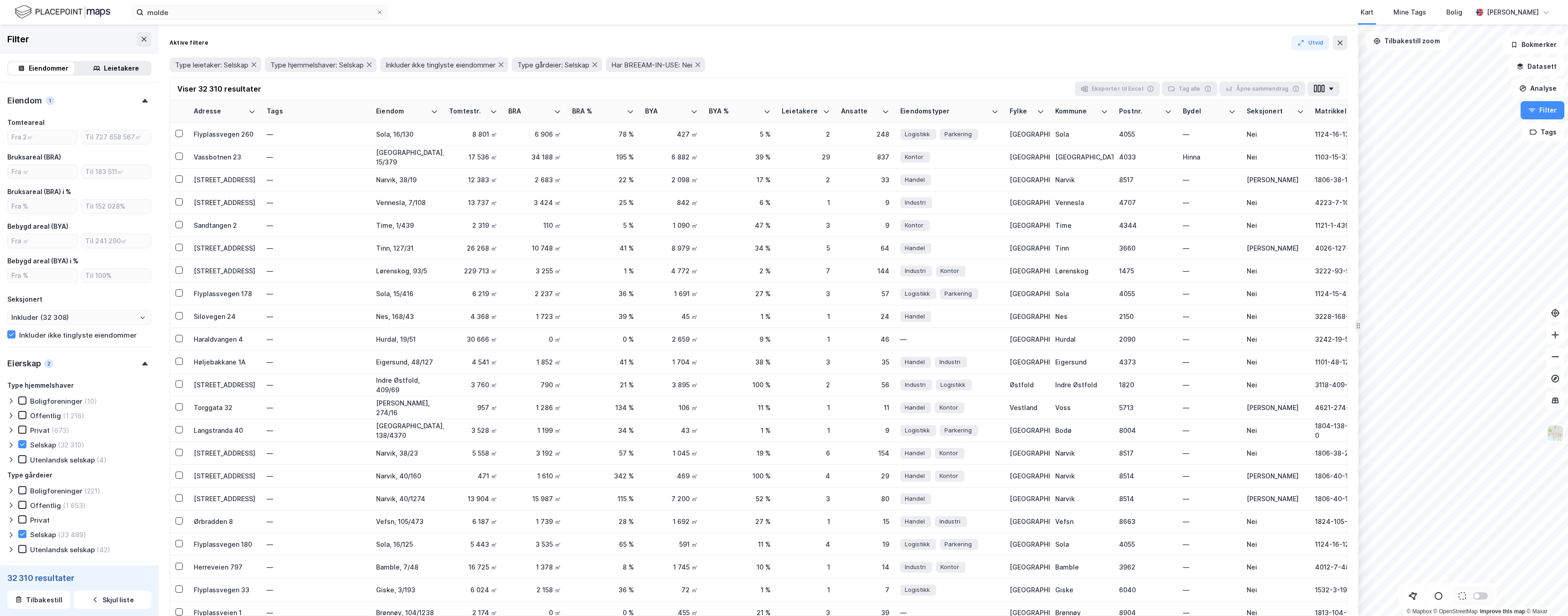
type input "Inkluder (32 310)"
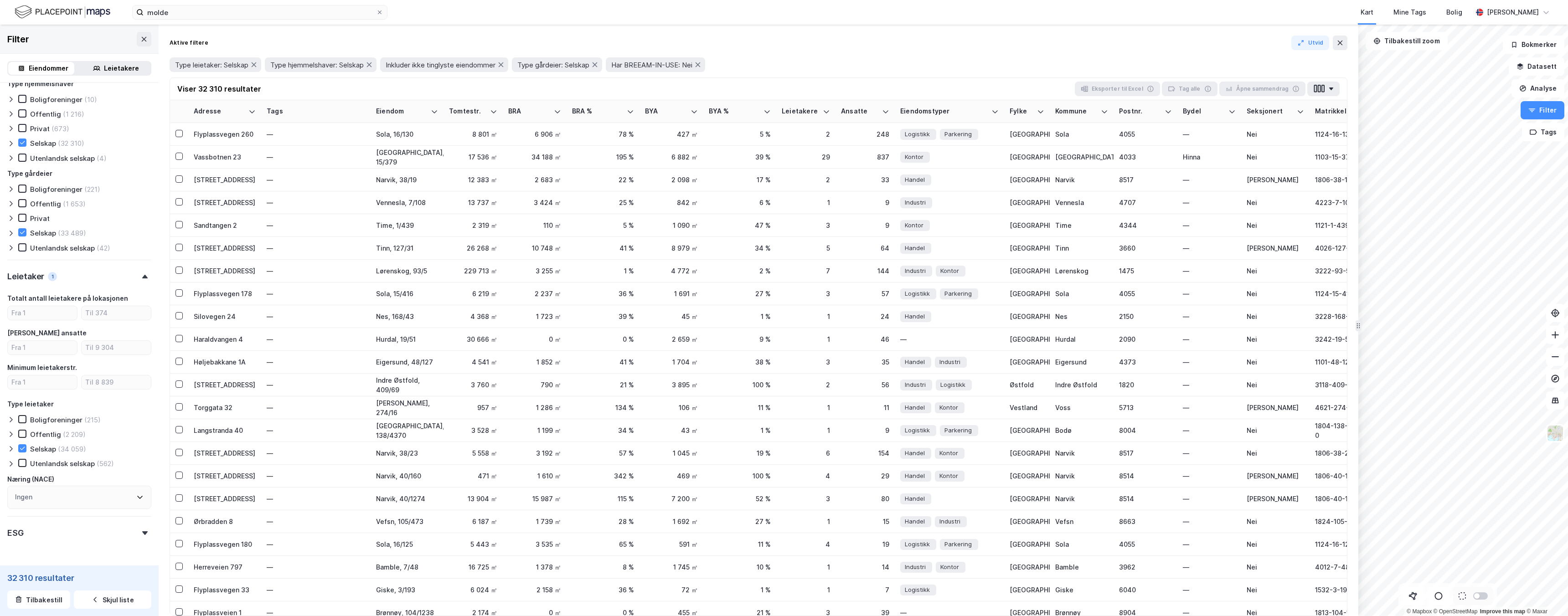
scroll to position [614, 0]
click at [116, 462] on div "Ingen" at bounding box center [79, 468] width 144 height 23
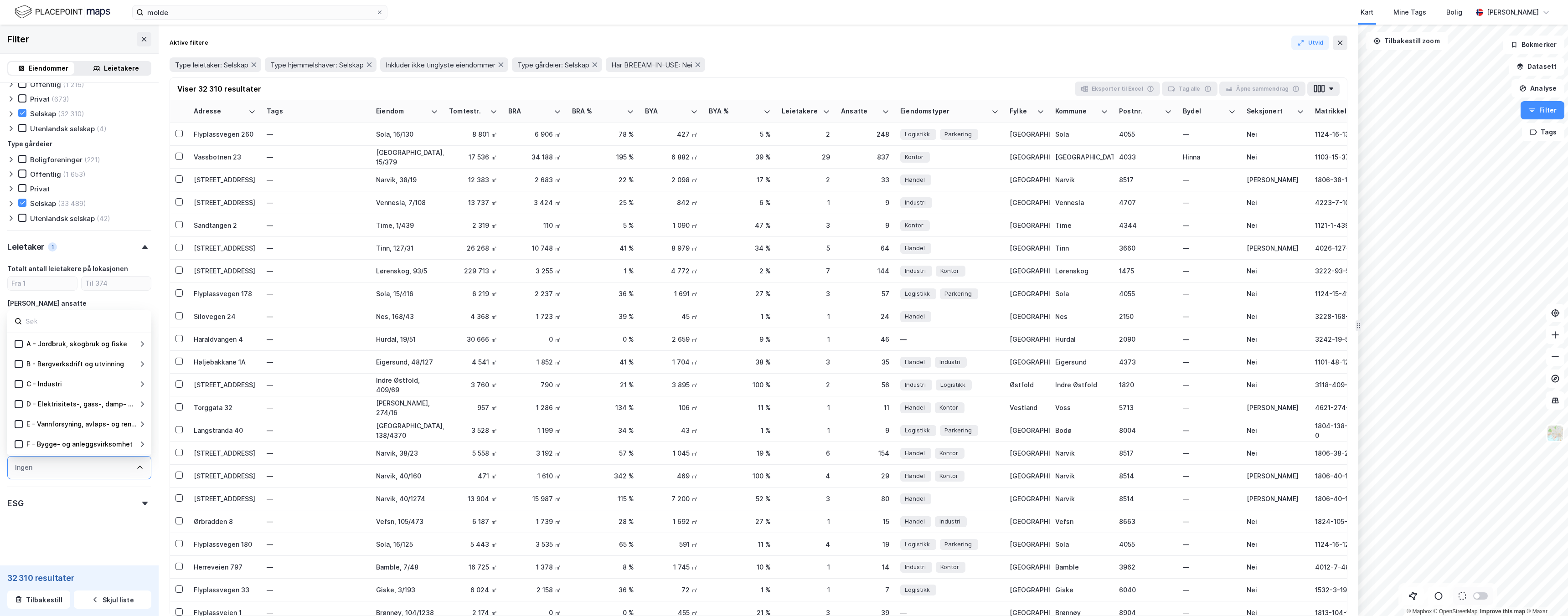
click at [116, 461] on div "Ingen" at bounding box center [79, 468] width 144 height 23
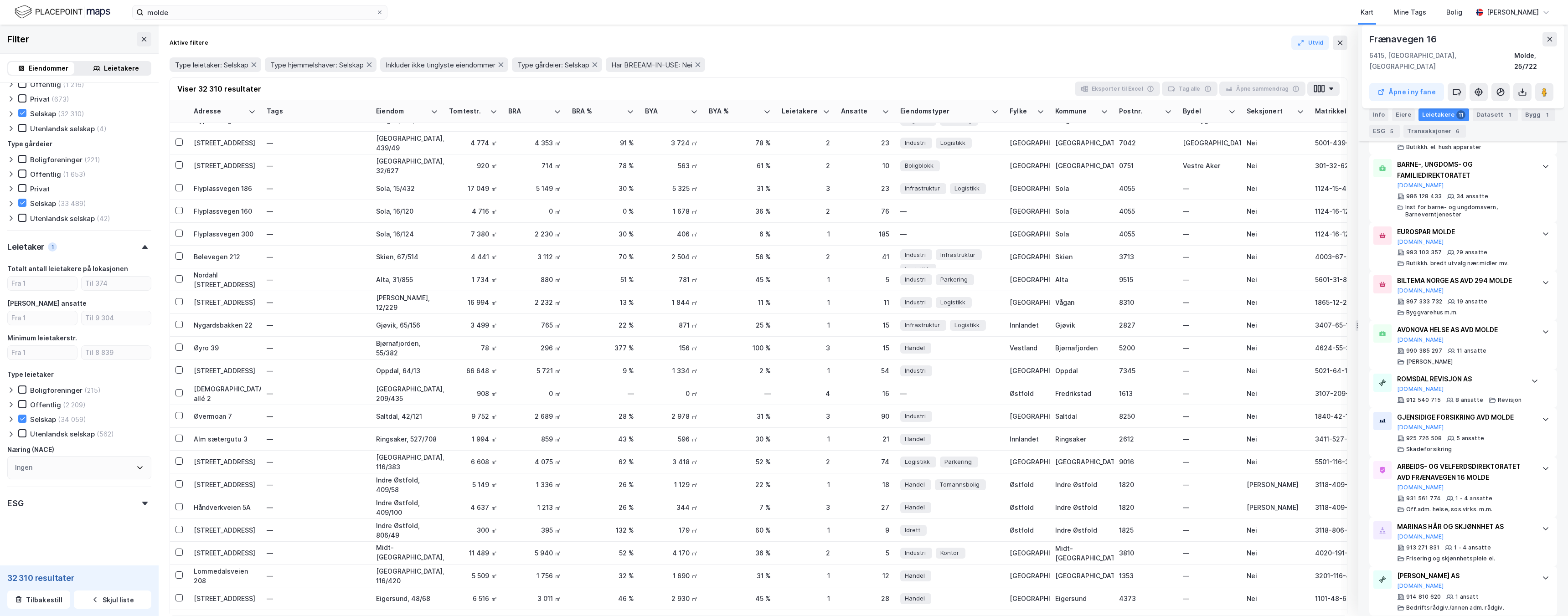
scroll to position [1782, 0]
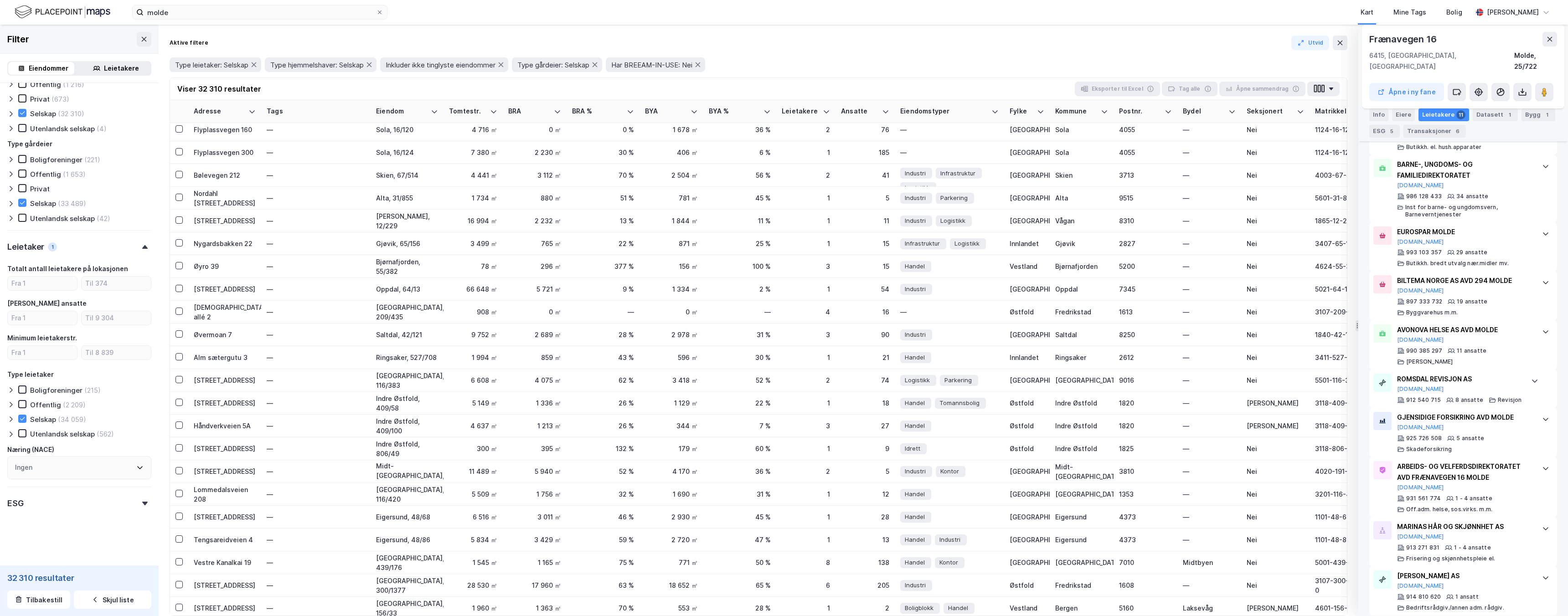
click at [107, 467] on div "Ingen" at bounding box center [79, 468] width 144 height 23
click at [106, 467] on div "Ingen" at bounding box center [79, 468] width 144 height 23
click at [139, 466] on div "Ingen" at bounding box center [79, 468] width 144 height 23
click at [136, 511] on div "ESG" at bounding box center [79, 500] width 144 height 26
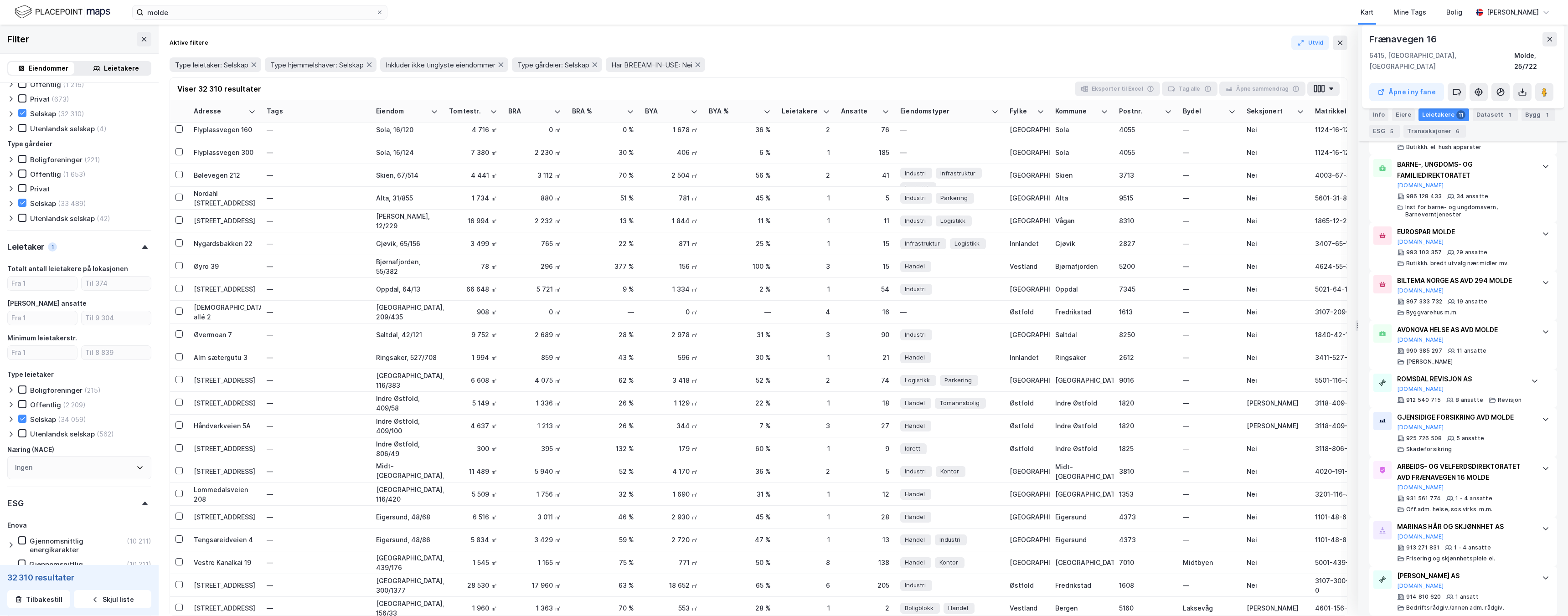
click at [134, 475] on div "Ingen" at bounding box center [79, 468] width 144 height 23
click at [133, 474] on div "Ingen" at bounding box center [79, 468] width 144 height 23
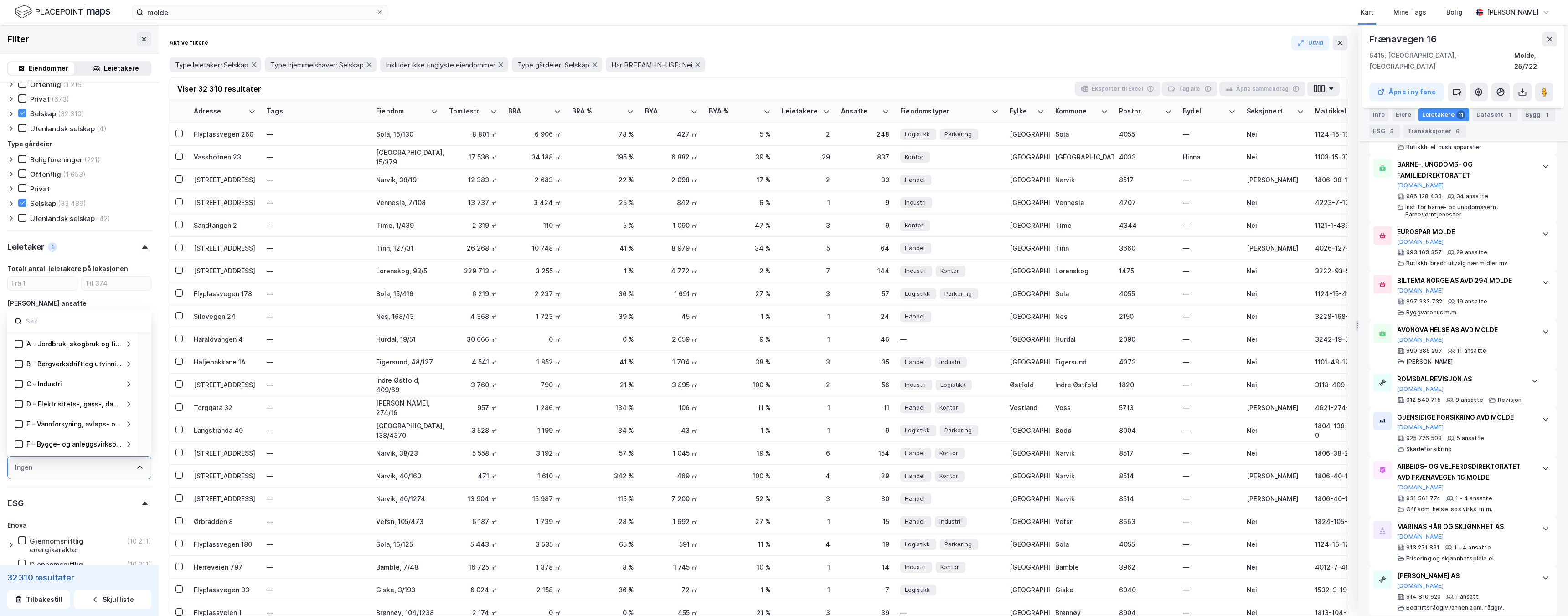
scroll to position [116, 0]
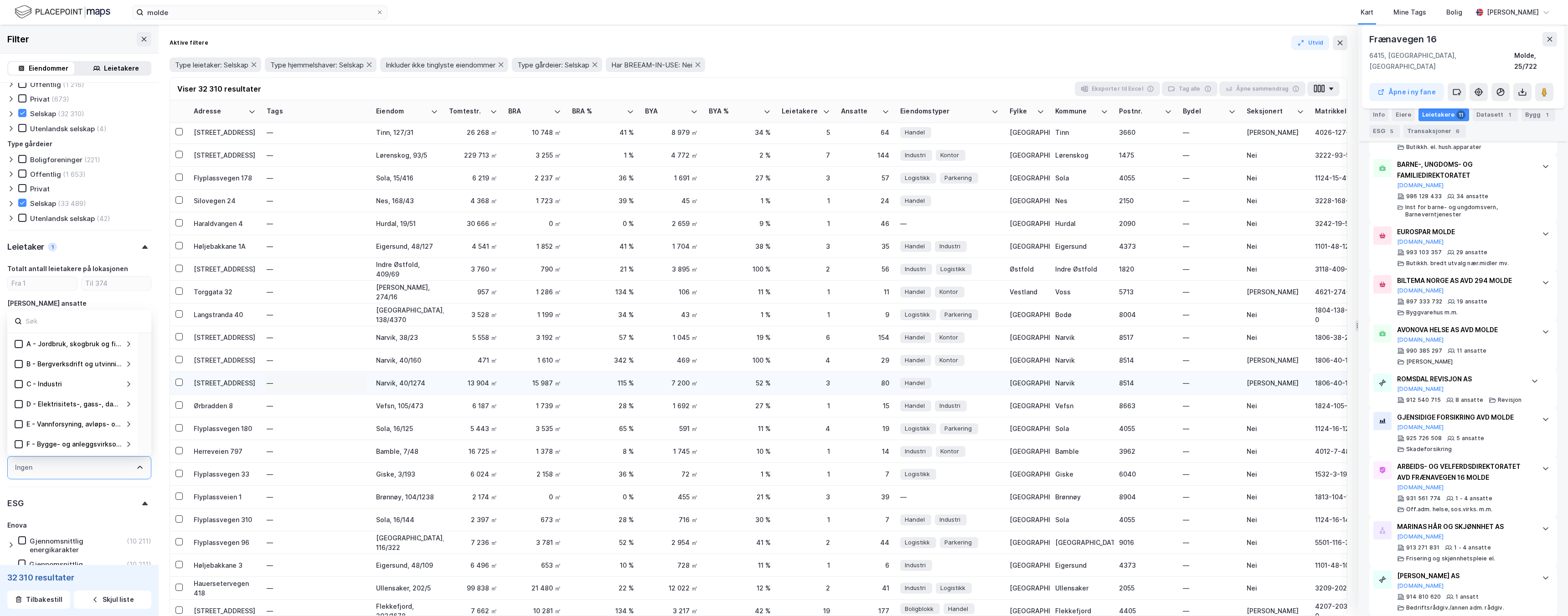
click at [329, 384] on div "—" at bounding box center [316, 383] width 99 height 15
click at [223, 383] on div "[STREET_ADDRESS]" at bounding box center [225, 383] width 62 height 10
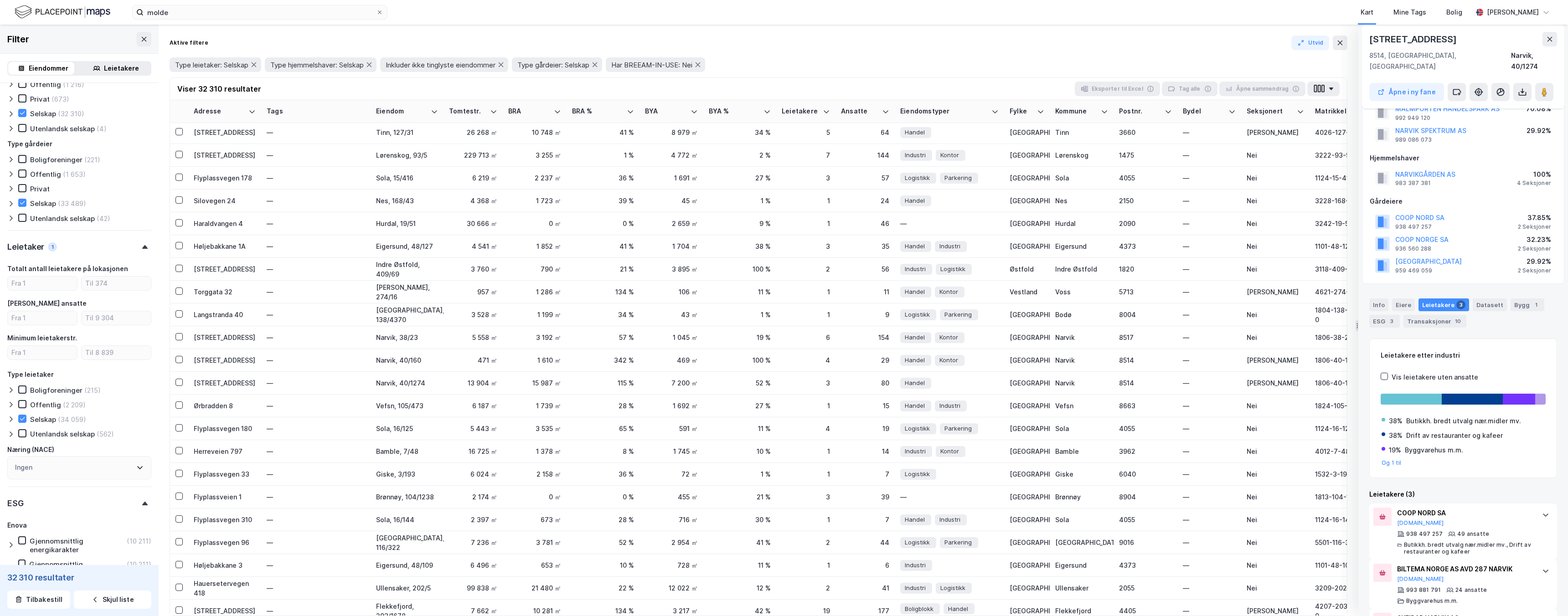
scroll to position [0, 0]
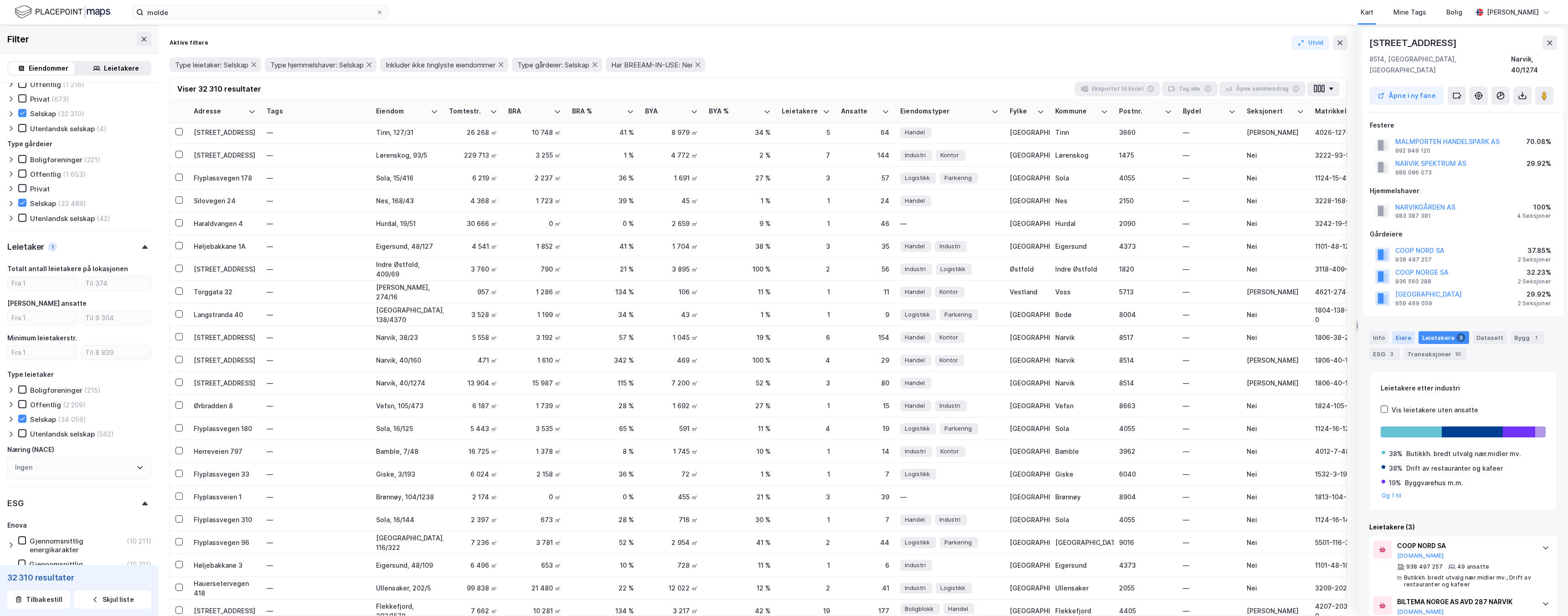
click at [1405, 331] on div "Eiere" at bounding box center [1403, 337] width 23 height 13
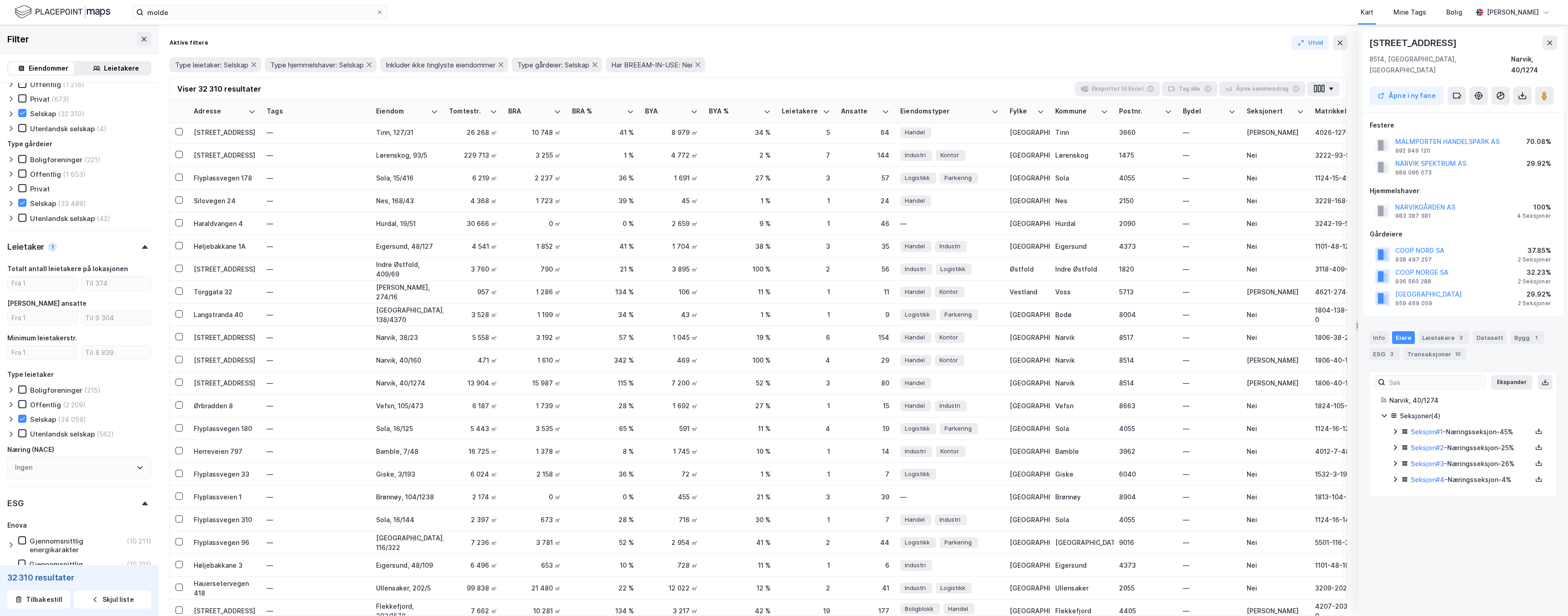
click at [1396, 428] on icon at bounding box center [1395, 432] width 7 height 7
click at [1482, 460] on link "Narvikgården AS" at bounding box center [1478, 463] width 52 height 8
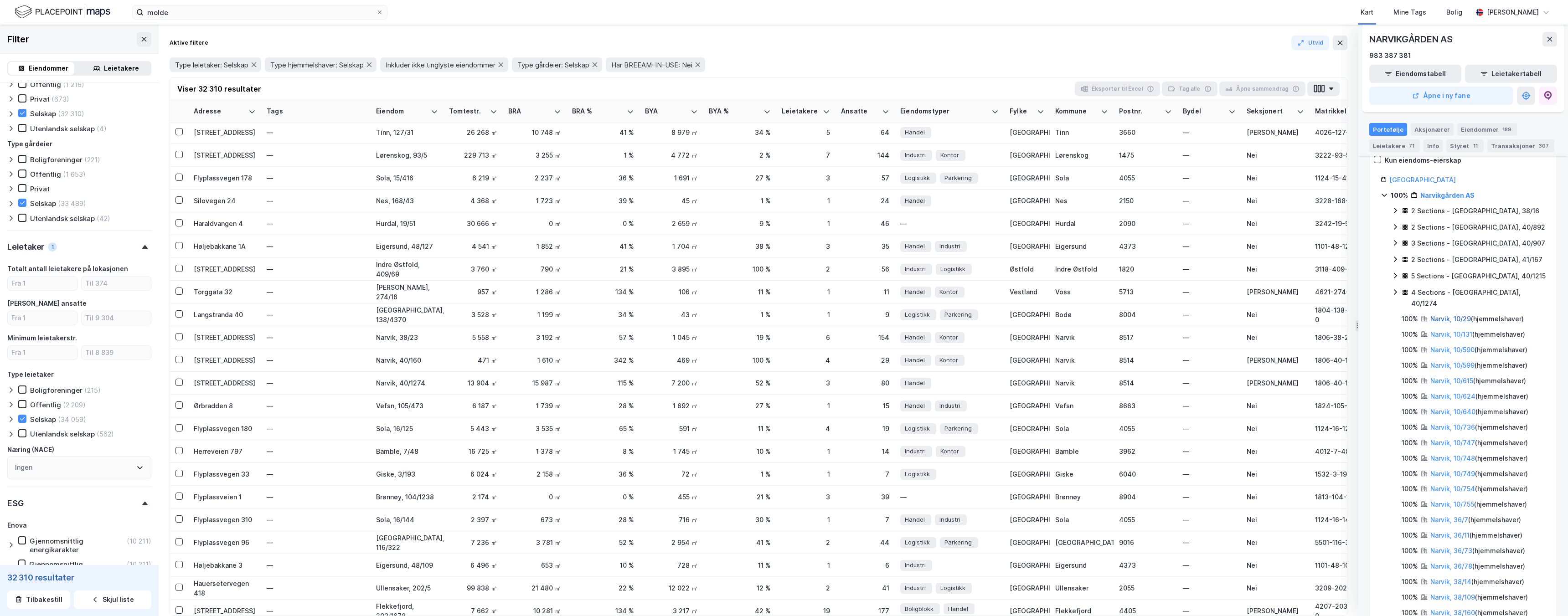
scroll to position [128, 0]
click at [1443, 322] on link "Narvik, 10/29" at bounding box center [1451, 326] width 41 height 8
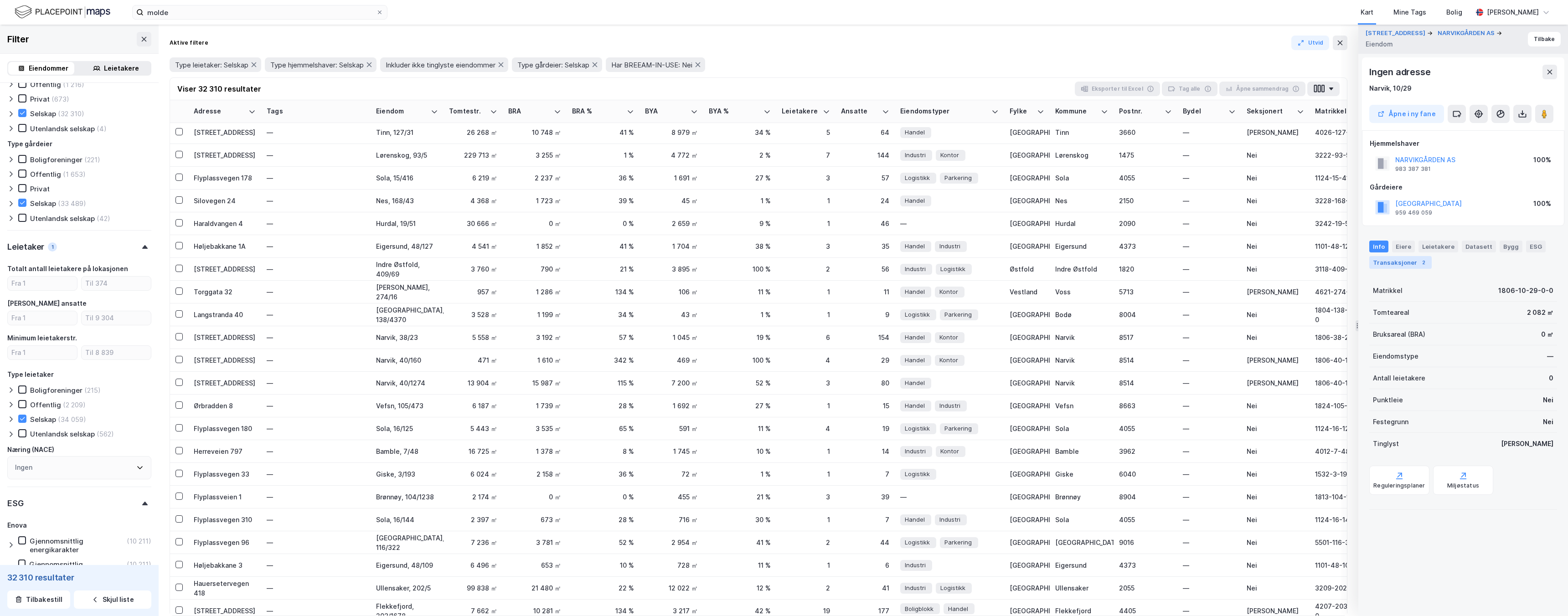
click at [1396, 265] on div "Transaksjoner 2" at bounding box center [1401, 262] width 63 height 13
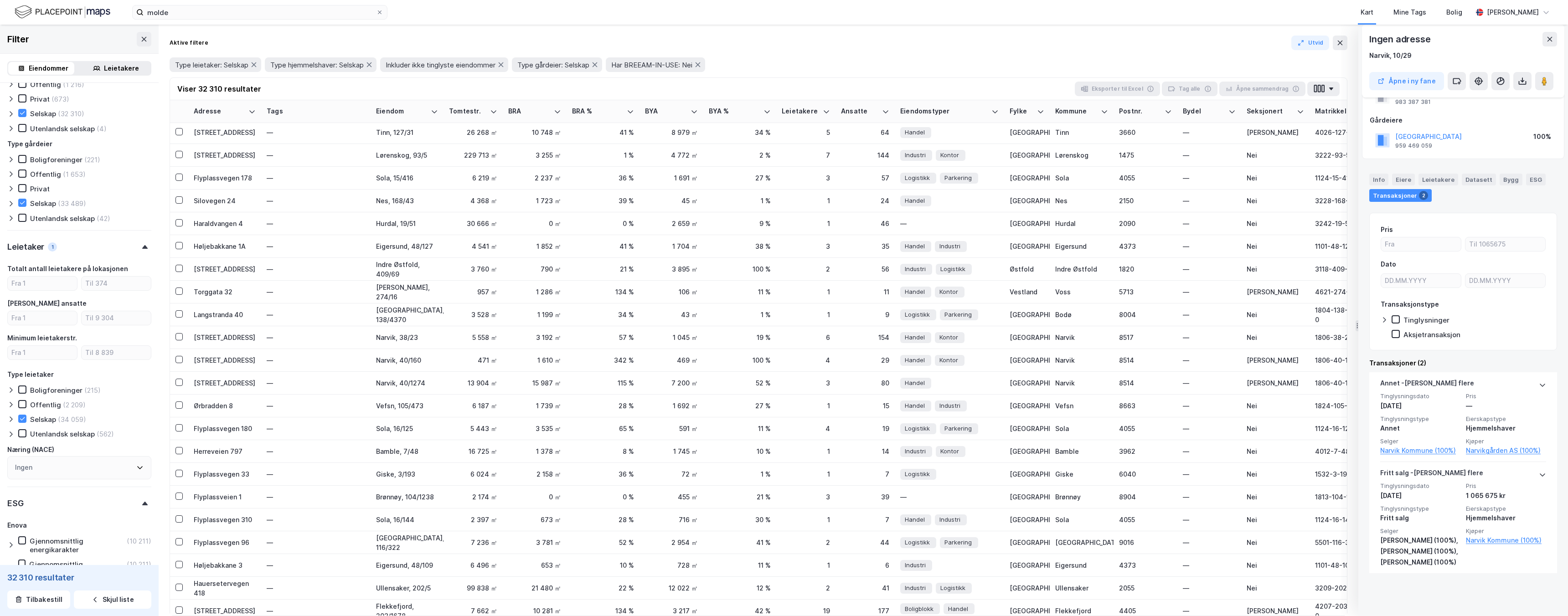
scroll to position [68, 0]
click at [1444, 183] on div "Leietakere" at bounding box center [1438, 178] width 40 height 12
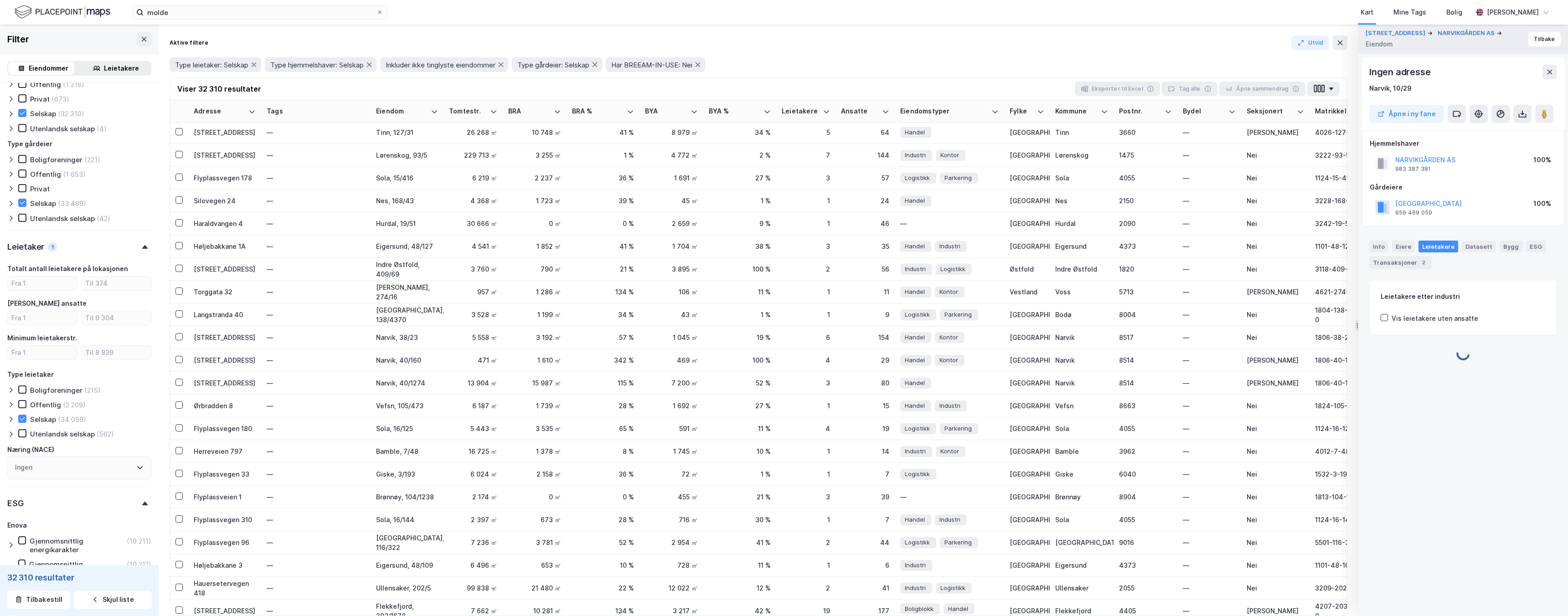
scroll to position [0, 0]
click at [1475, 248] on div "Datasett" at bounding box center [1479, 246] width 34 height 12
click at [1526, 248] on div "ESG" at bounding box center [1536, 246] width 19 height 12
click at [1507, 250] on div "Bygg" at bounding box center [1511, 246] width 23 height 12
click at [1402, 259] on div "Transaksjoner 2" at bounding box center [1401, 262] width 63 height 13
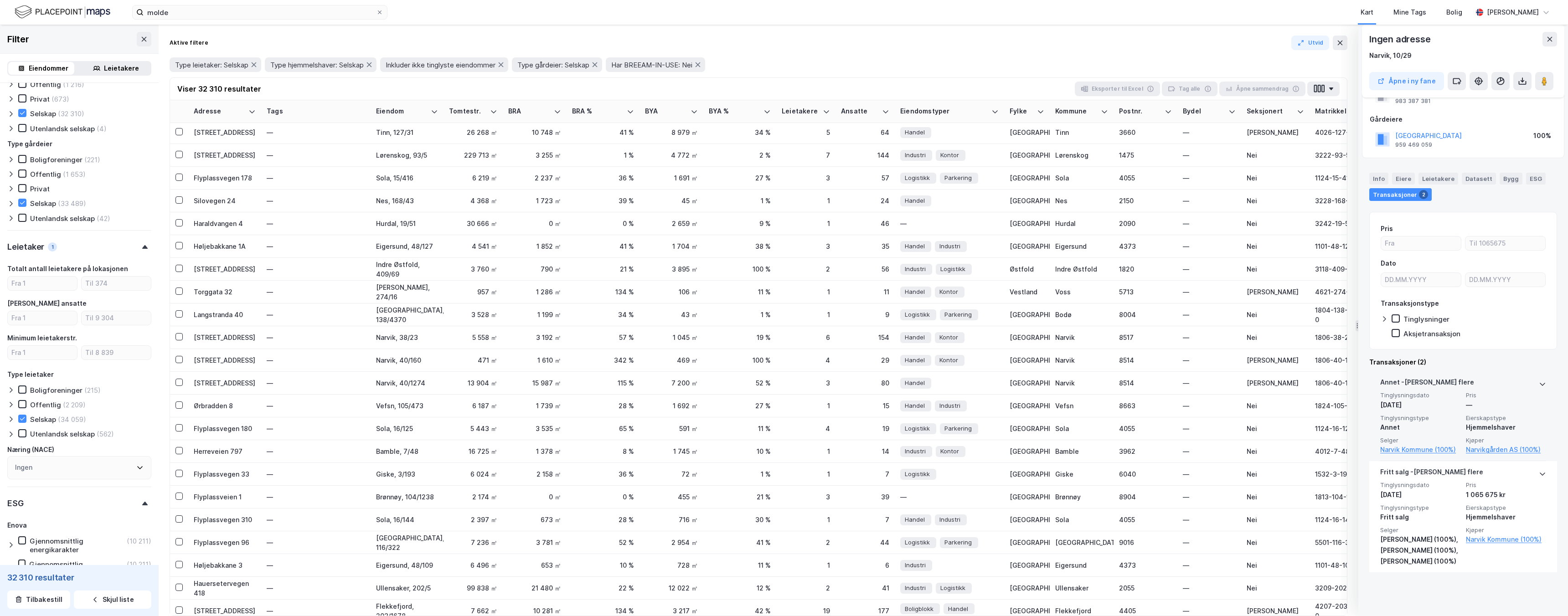
scroll to position [66, 0]
click at [1378, 178] on div "Info" at bounding box center [1379, 181] width 19 height 12
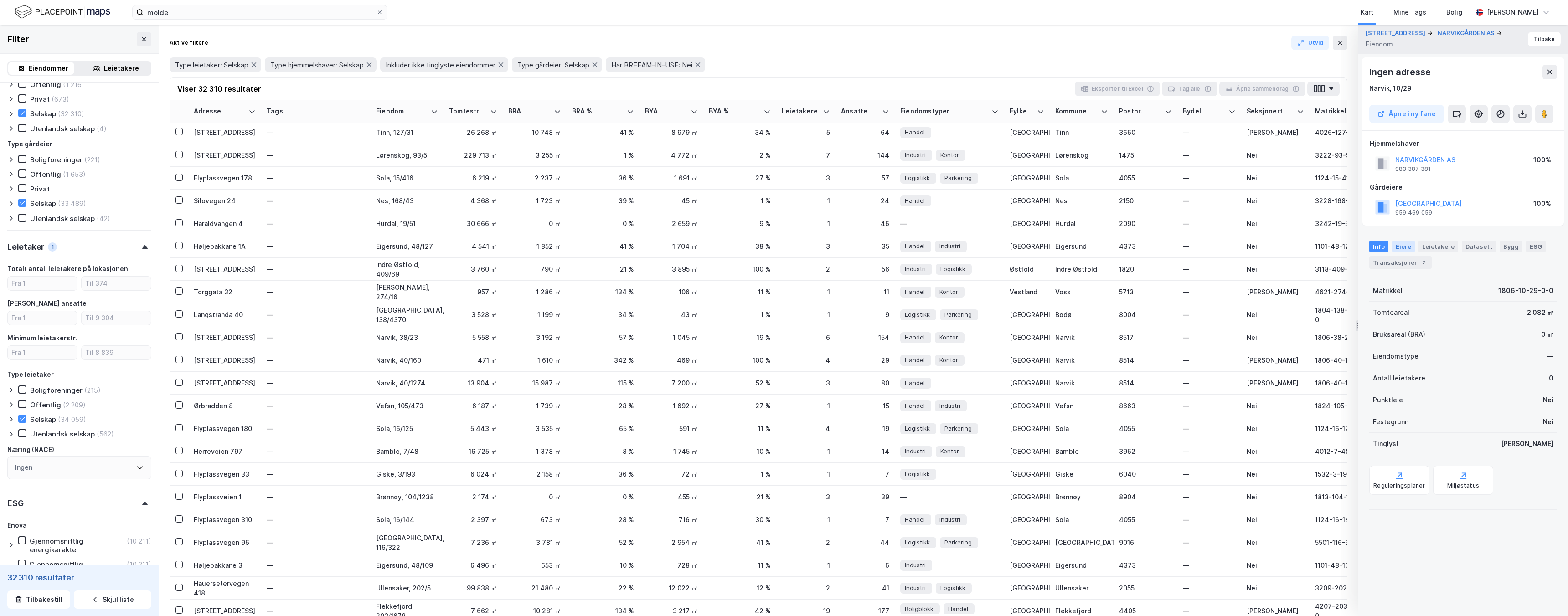
click at [1404, 248] on div "Eiere" at bounding box center [1403, 246] width 23 height 12
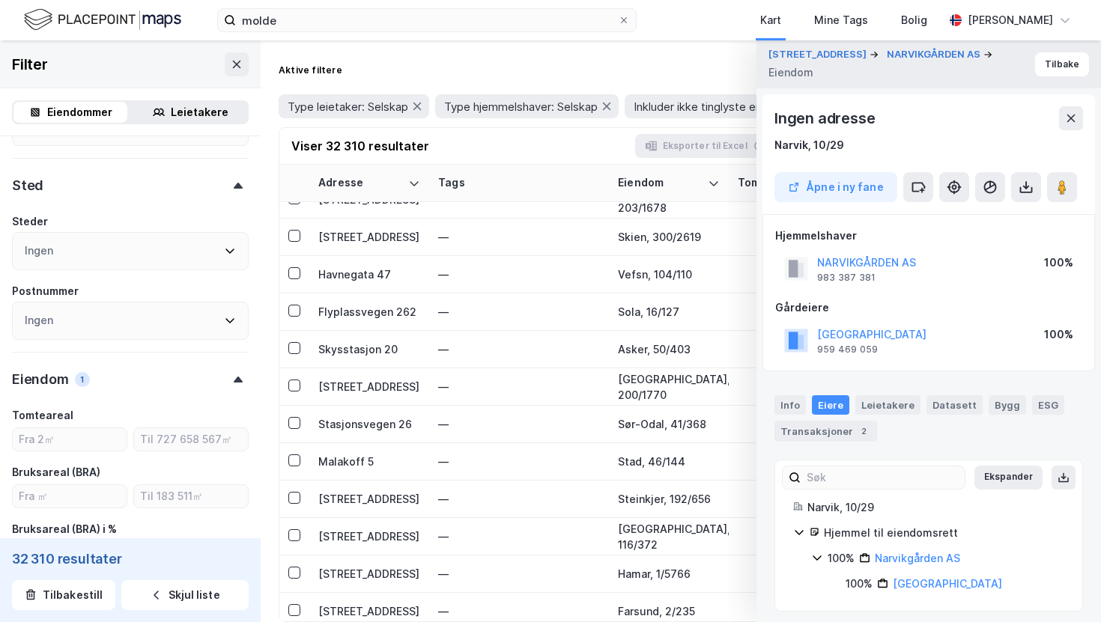
scroll to position [242, 0]
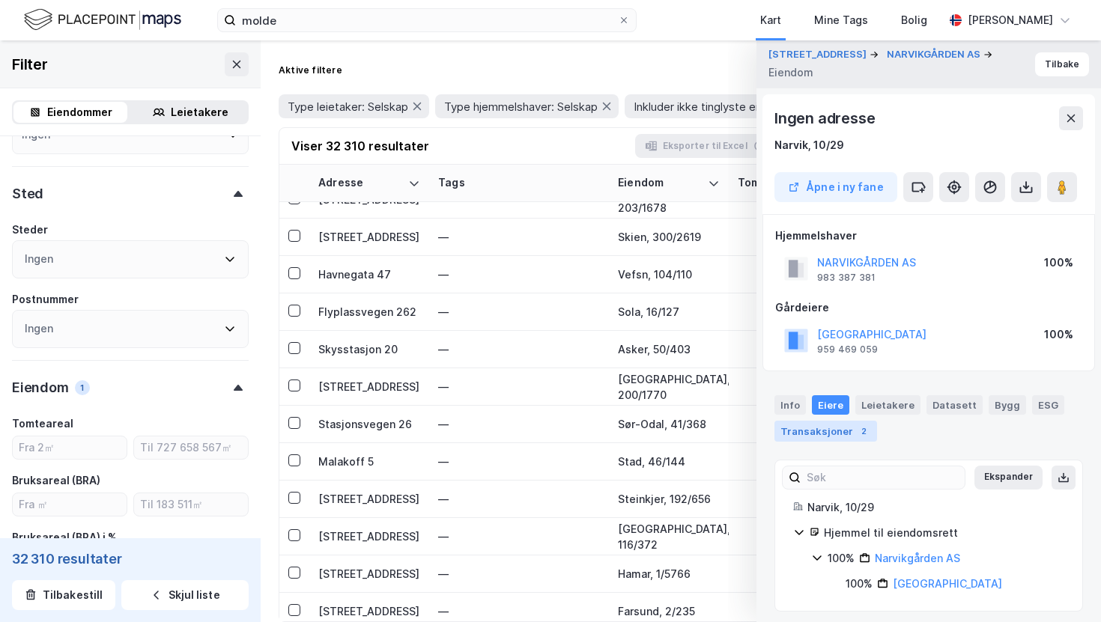
click at [790, 428] on div "Transaksjoner 2" at bounding box center [825, 431] width 103 height 21
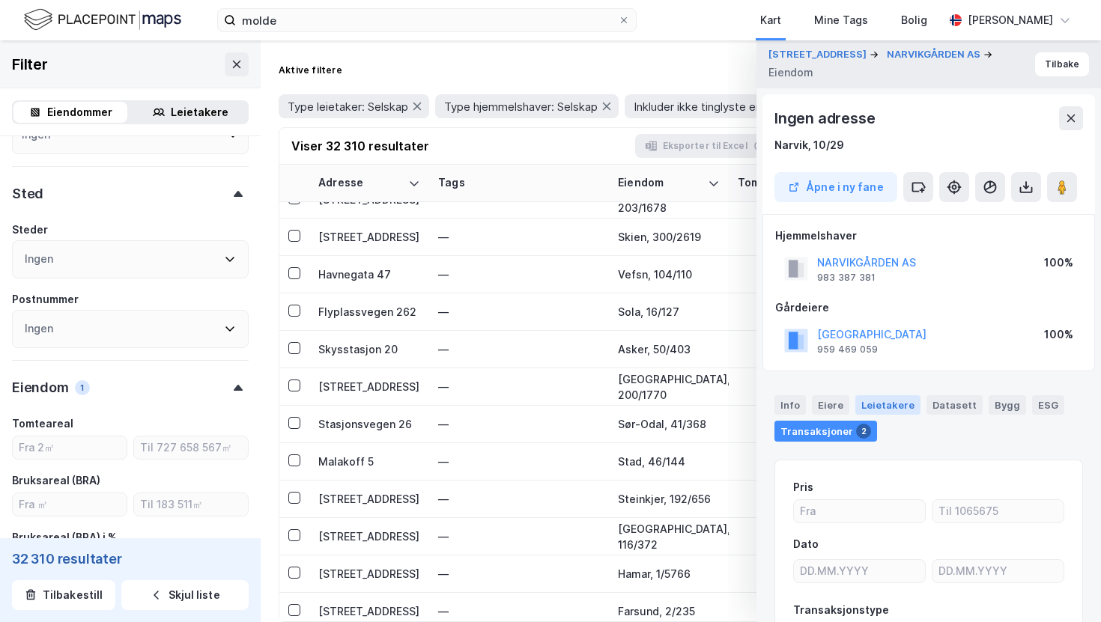
click at [902, 413] on div "Leietakere" at bounding box center [887, 404] width 65 height 19
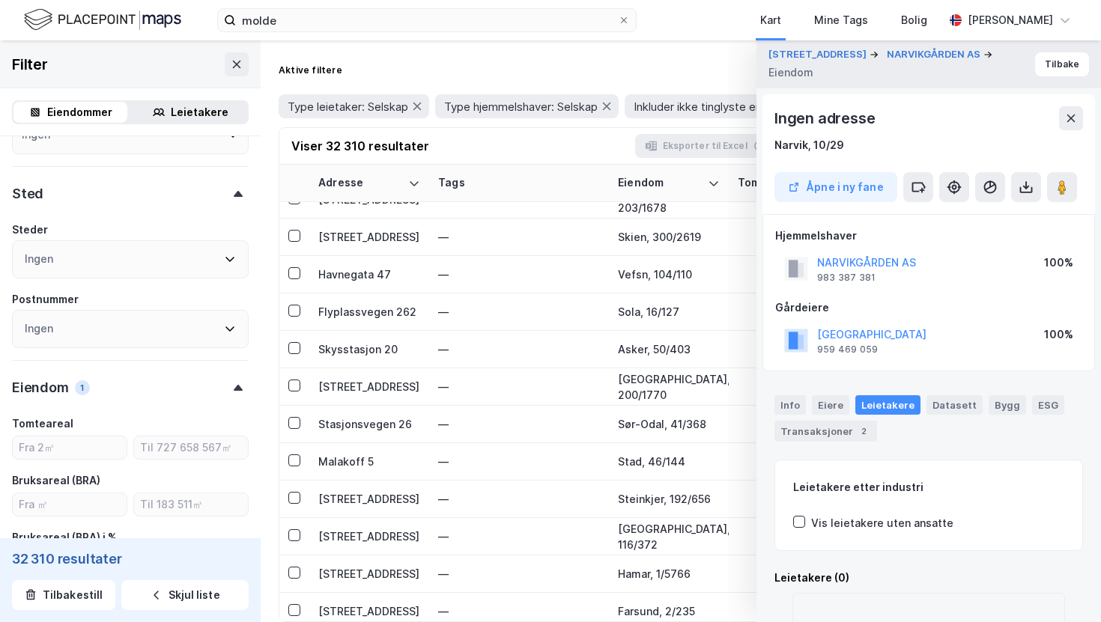
scroll to position [74, 0]
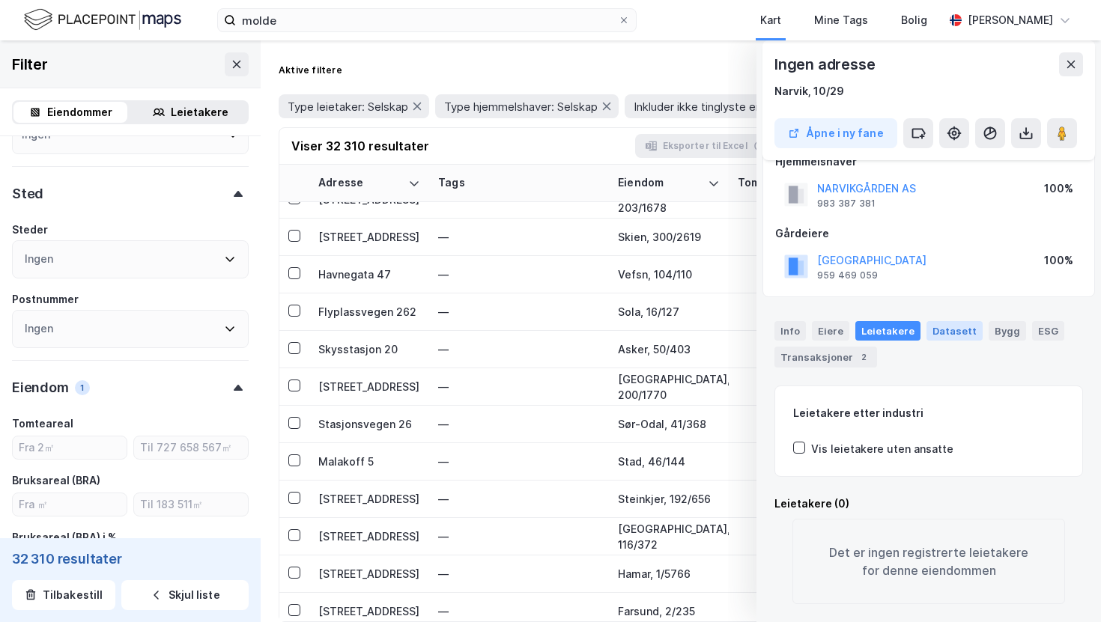
click at [926, 324] on div "Datasett" at bounding box center [954, 330] width 56 height 19
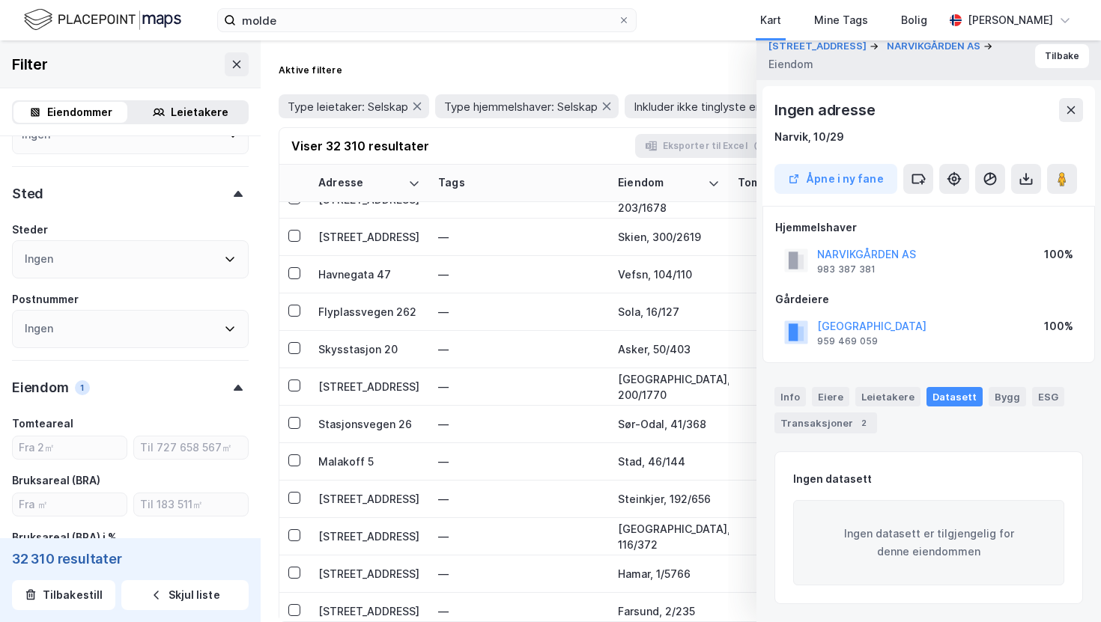
scroll to position [8, 0]
click at [985, 380] on div "Info [PERSON_NAME] Datasett Bygg ESG Transaksjoner 2" at bounding box center [928, 404] width 344 height 70
click at [994, 399] on div "Bygg" at bounding box center [1006, 396] width 37 height 19
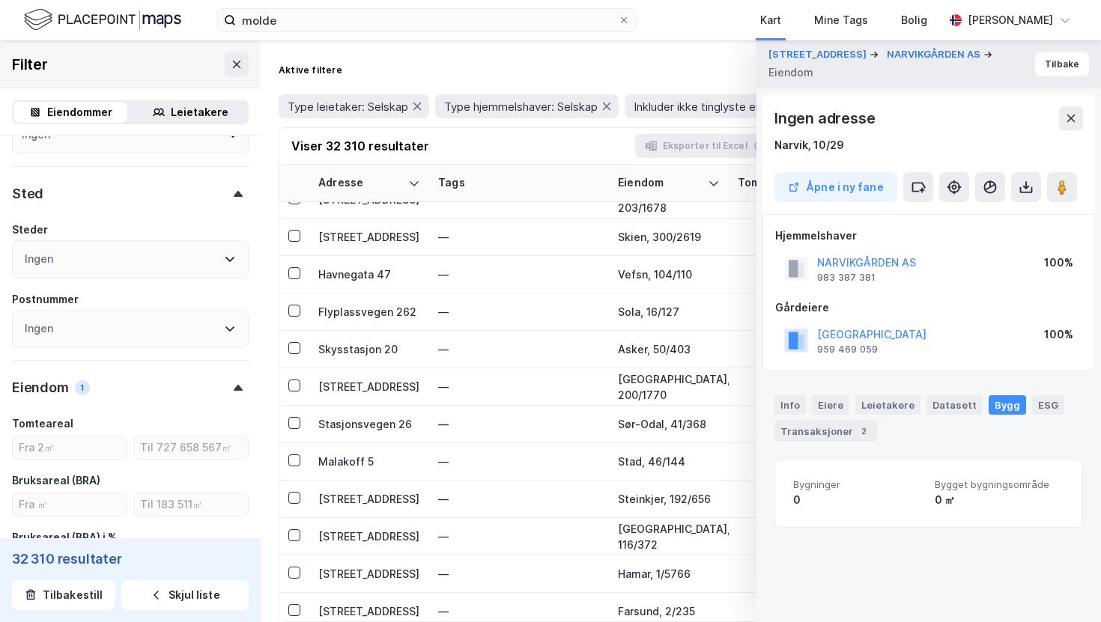
scroll to position [0, 0]
click at [1051, 398] on div "Info [PERSON_NAME] Datasett Bygg ESG Transaksjoner 2" at bounding box center [928, 418] width 309 height 46
click at [844, 404] on div "Eiere" at bounding box center [830, 404] width 37 height 19
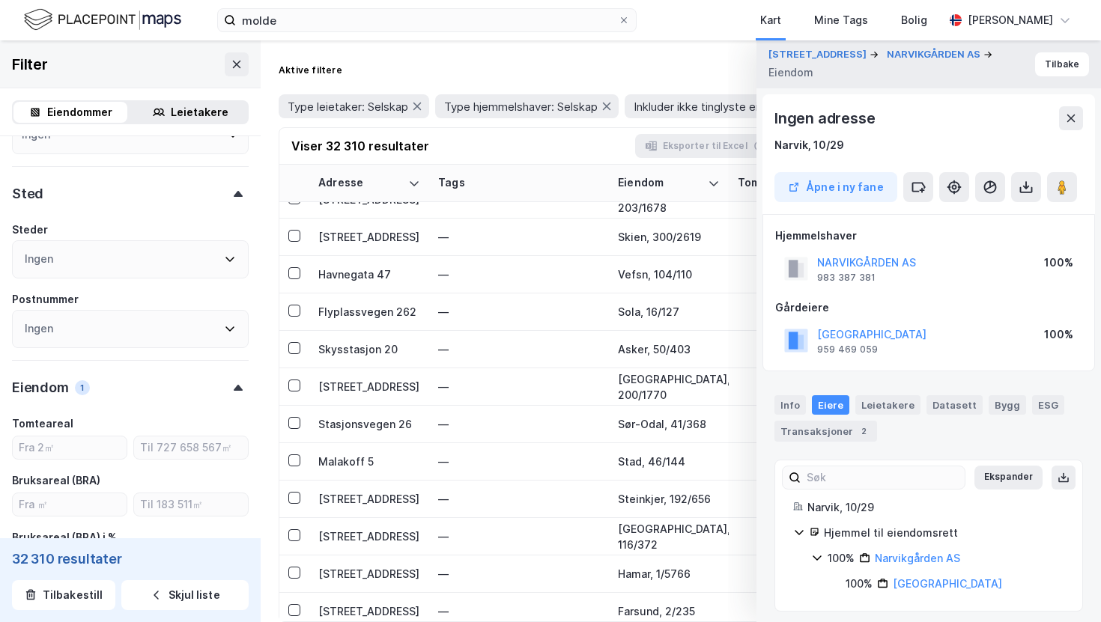
click at [55, 118] on div "Eiendommer" at bounding box center [79, 112] width 65 height 18
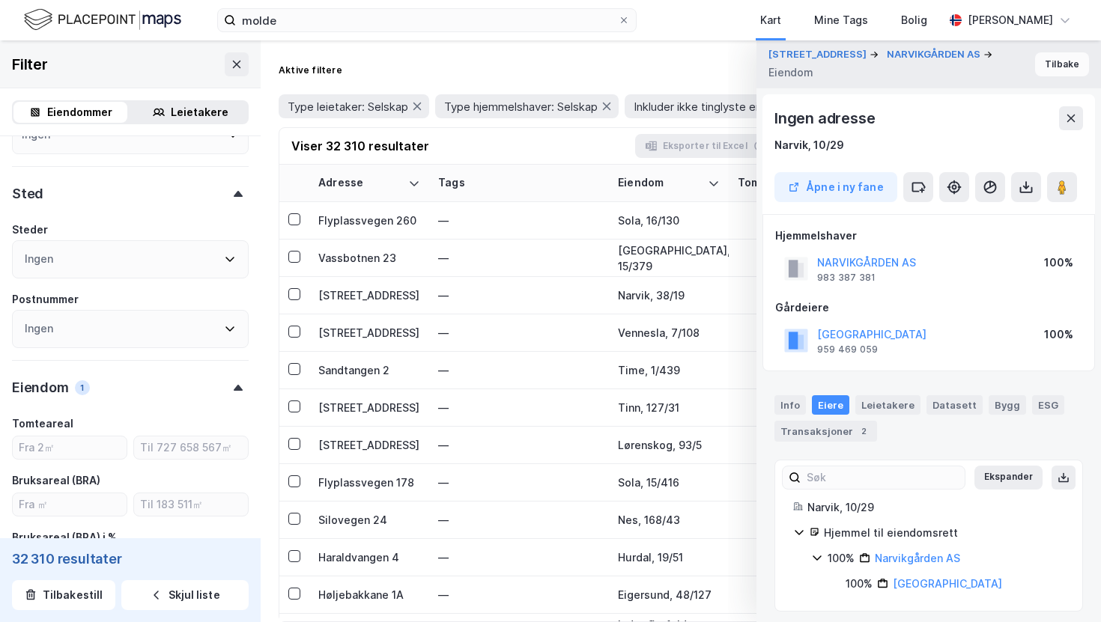
click at [1059, 74] on button "Tilbake" at bounding box center [1062, 64] width 54 height 24
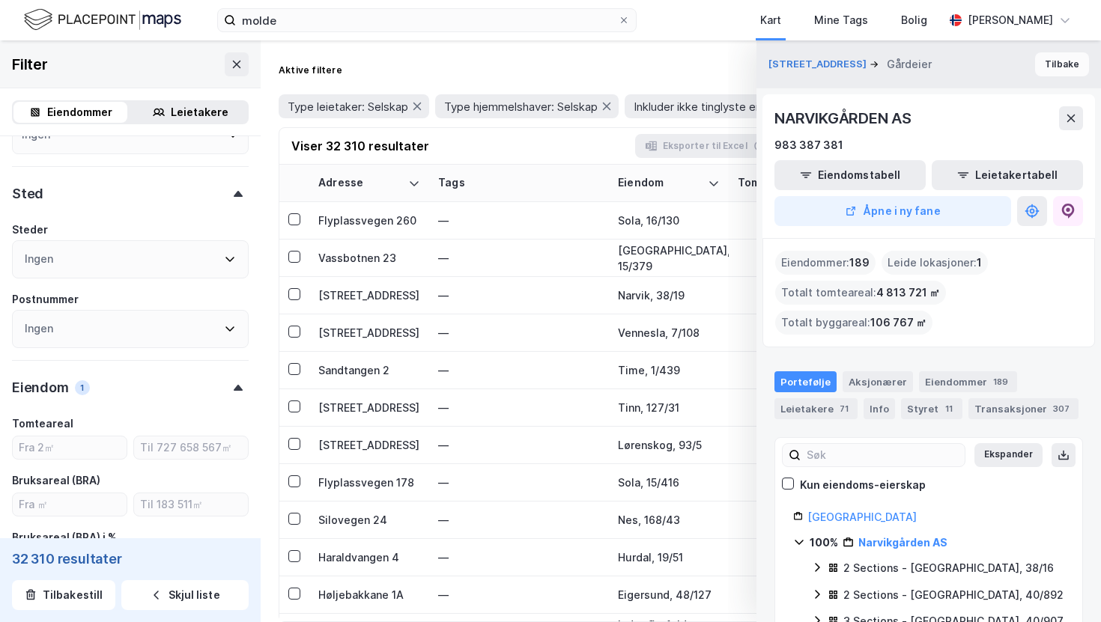
click at [1045, 67] on button "Tilbake" at bounding box center [1062, 64] width 54 height 24
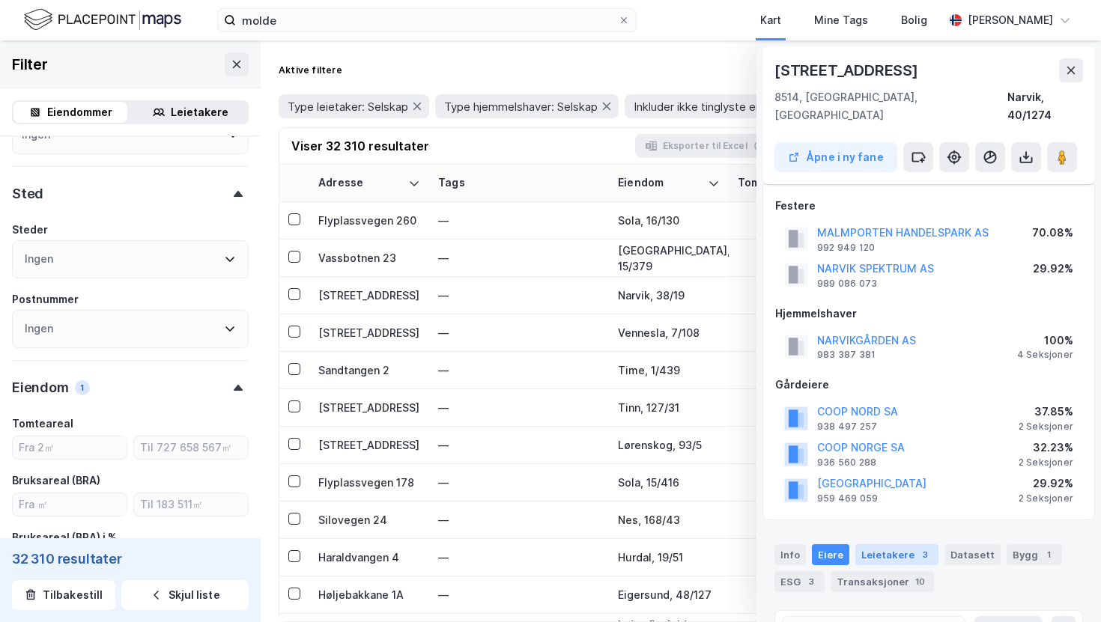
click at [926, 544] on div "Leietakere 3" at bounding box center [896, 554] width 83 height 21
